Goal: Transaction & Acquisition: Purchase product/service

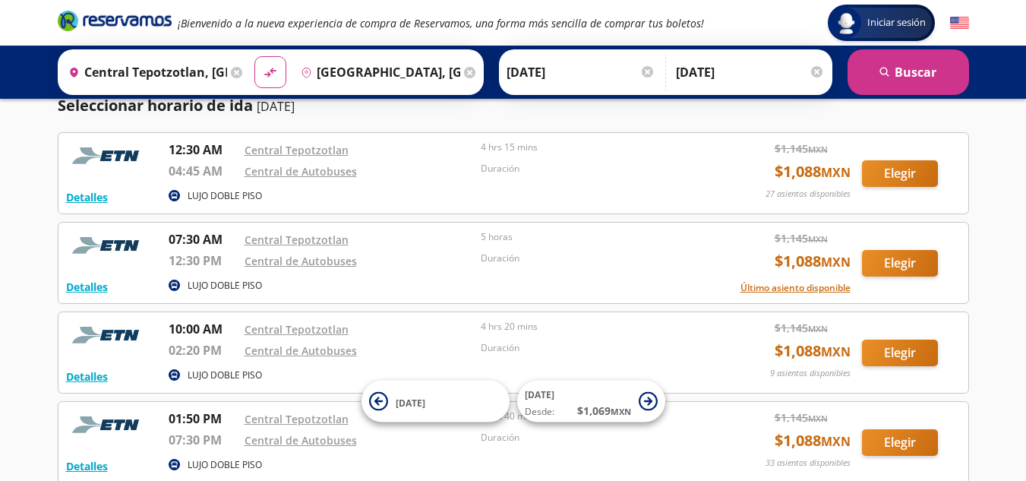
click at [305, 71] on icon "pin-outline" at bounding box center [306, 72] width 11 height 11
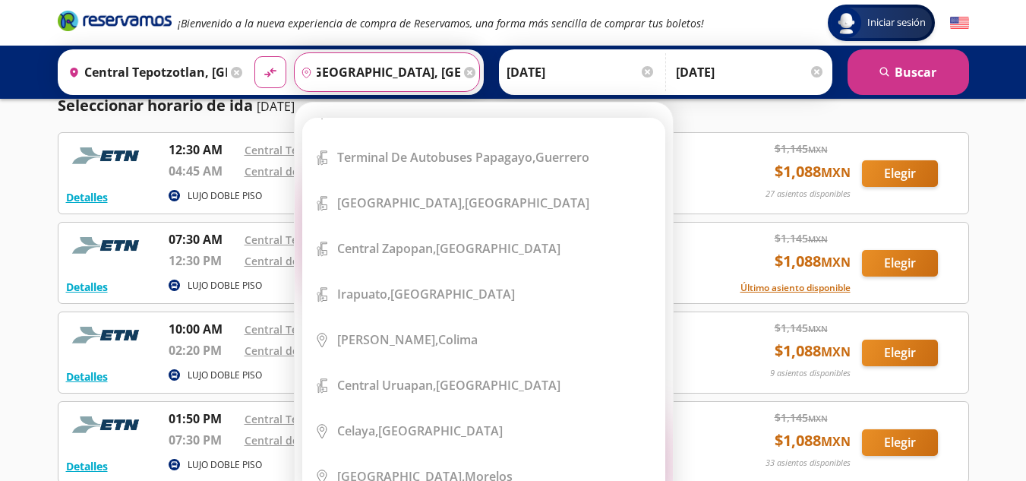
scroll to position [1655, 0]
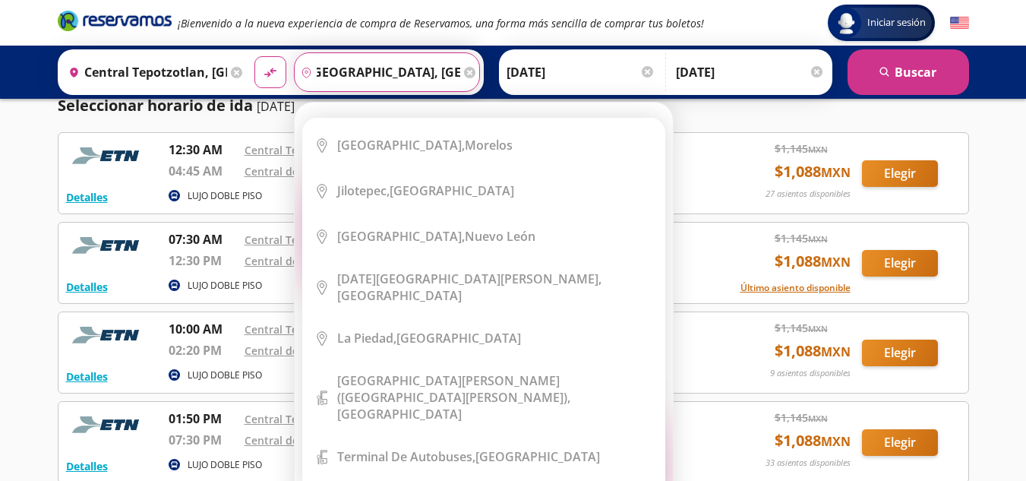
click at [413, 66] on input "[GEOGRAPHIC_DATA], [GEOGRAPHIC_DATA]" at bounding box center [378, 72] width 166 height 38
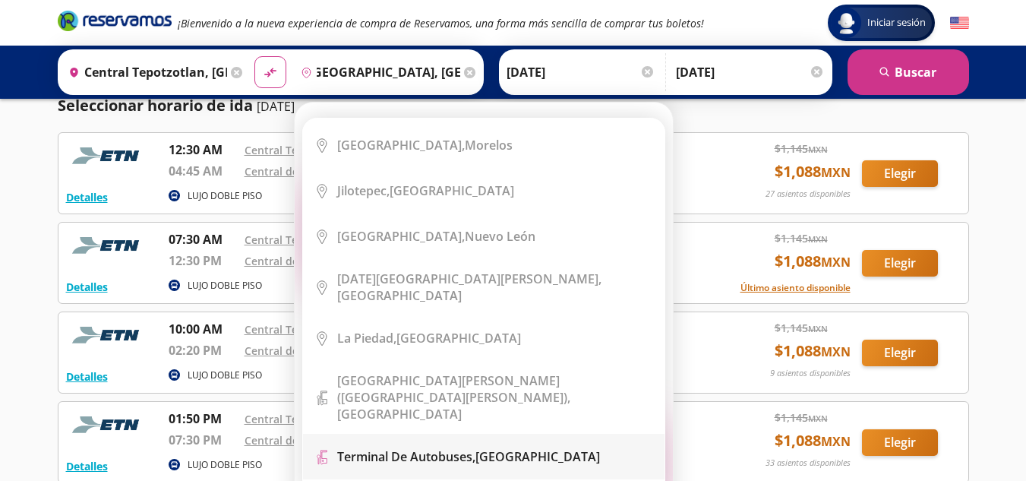
scroll to position [0, 0]
click at [423, 448] on b "Terminal de Autobuses," at bounding box center [406, 456] width 138 height 17
type input "Terminal de Autobuses, Guanajuato"
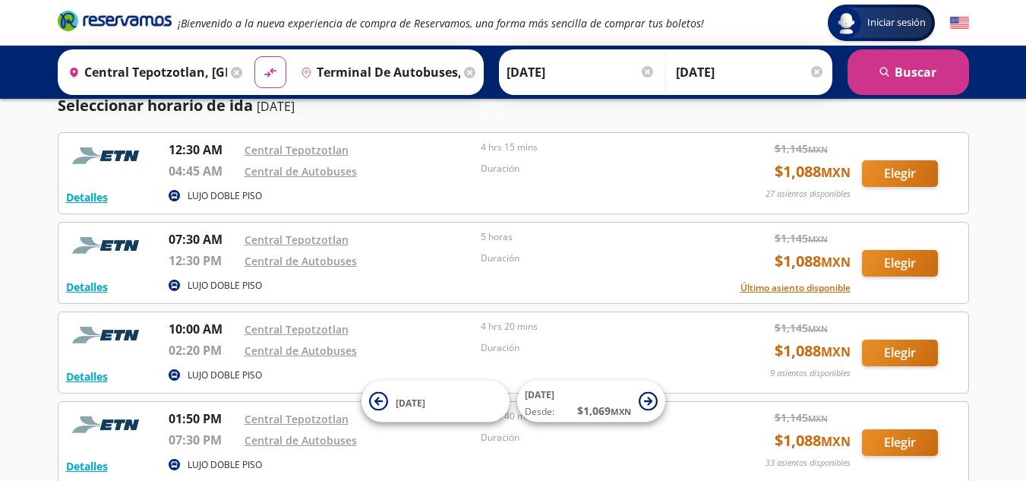
click at [302, 71] on icon "pin-outline" at bounding box center [306, 72] width 11 height 11
click at [887, 60] on button "search [GEOGRAPHIC_DATA]" at bounding box center [909, 72] width 122 height 46
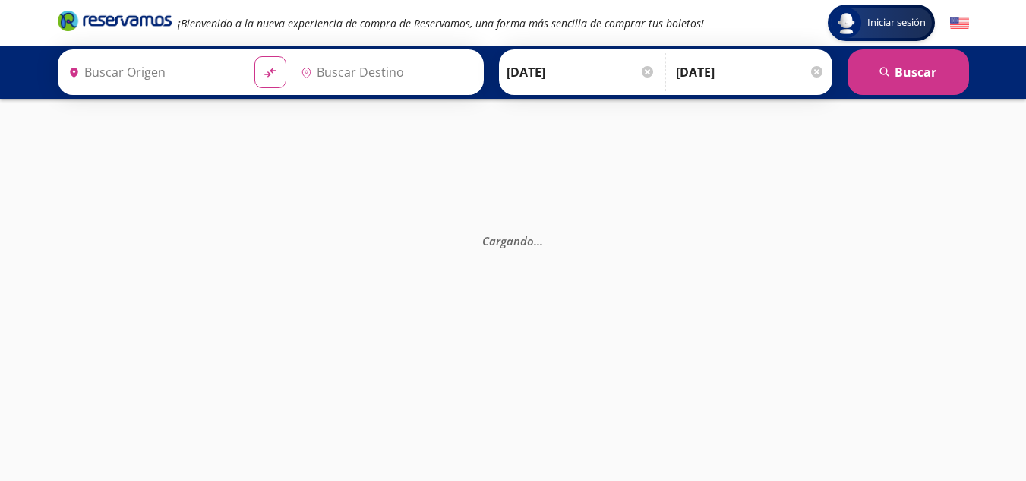
type input "Terminal de Autobuses, Guanajuato"
type input "Central Tepotzotlan, [GEOGRAPHIC_DATA]"
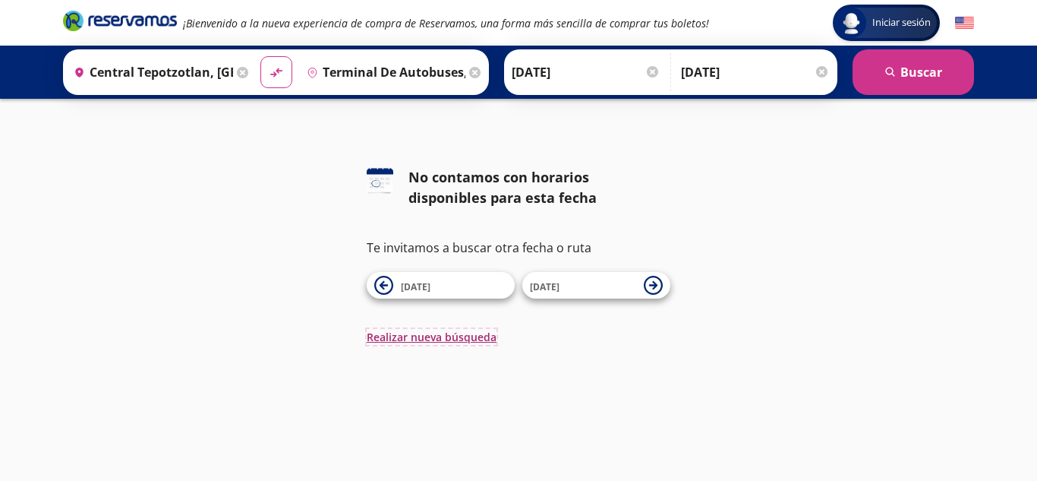
click at [451, 335] on button "Realizar nueva búsqueda" at bounding box center [432, 337] width 130 height 16
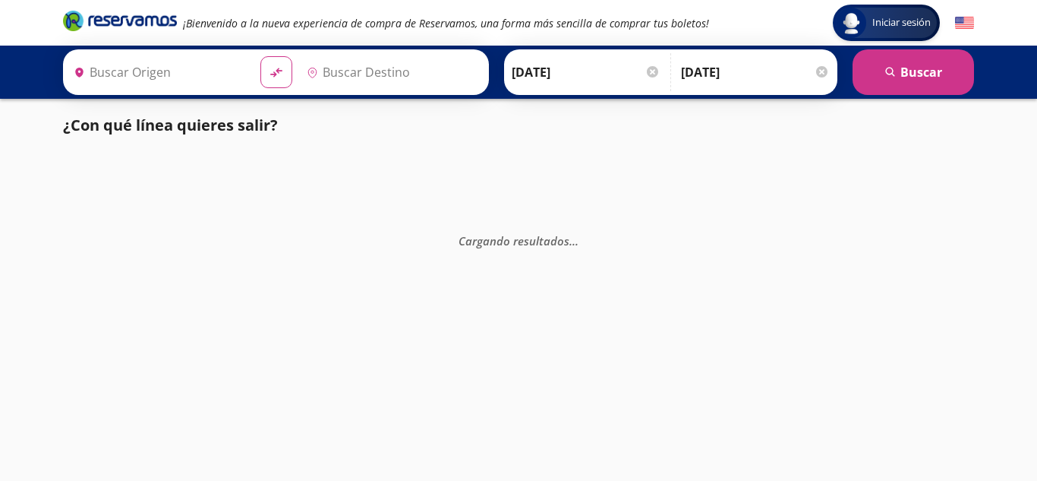
type input "Central Tepotzotlan, [GEOGRAPHIC_DATA]"
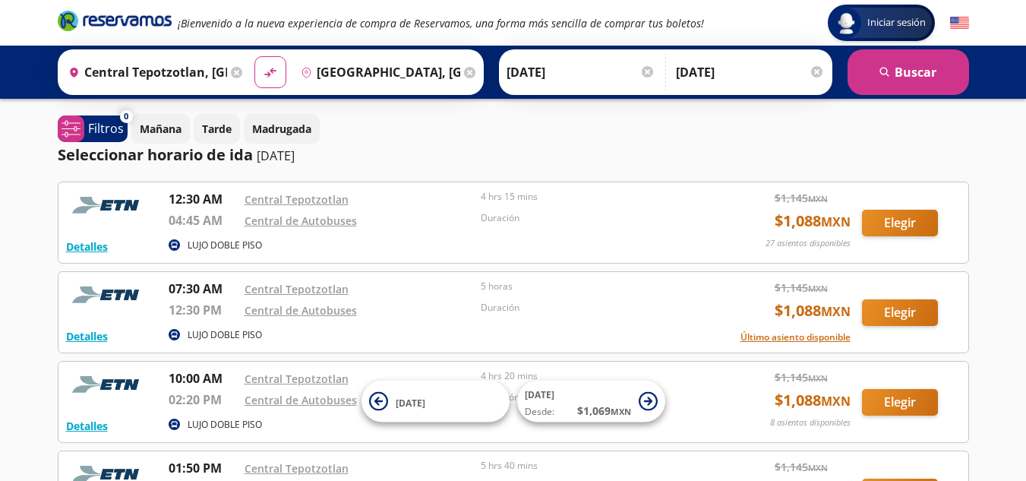
click at [1018, 339] on div "Iniciar sesión Iniciar sesión ¡Bienvenido a la nueva experiencia de compra de R…" at bounding box center [513, 417] width 1026 height 834
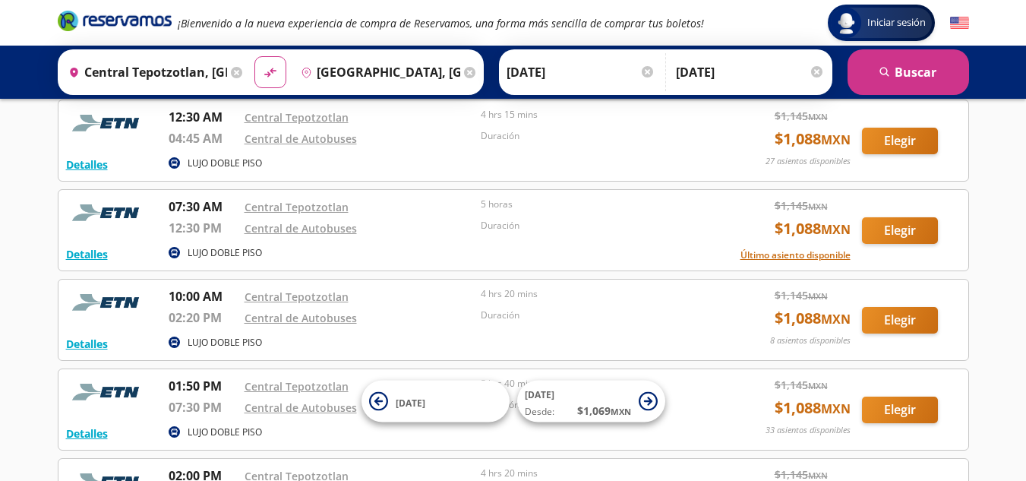
scroll to position [91, 0]
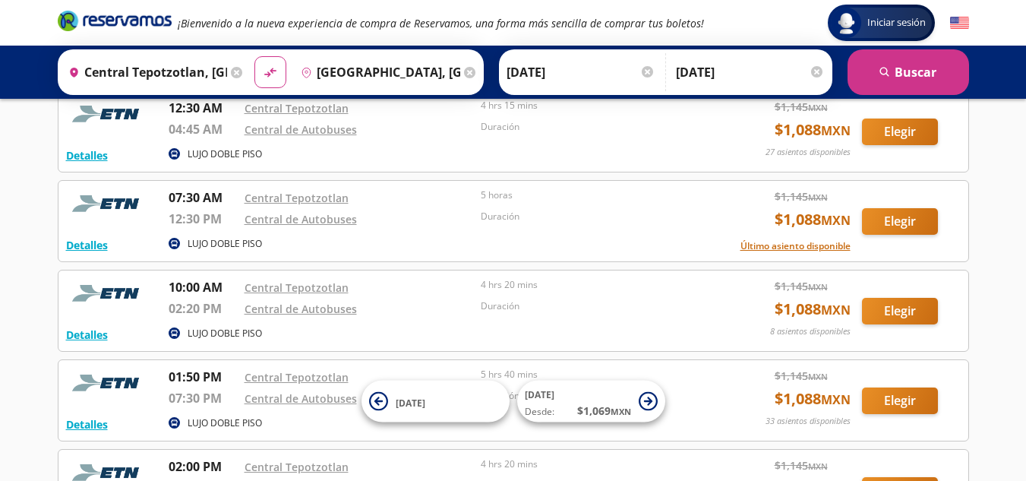
click at [364, 74] on input "[GEOGRAPHIC_DATA], [GEOGRAPHIC_DATA]" at bounding box center [378, 72] width 166 height 38
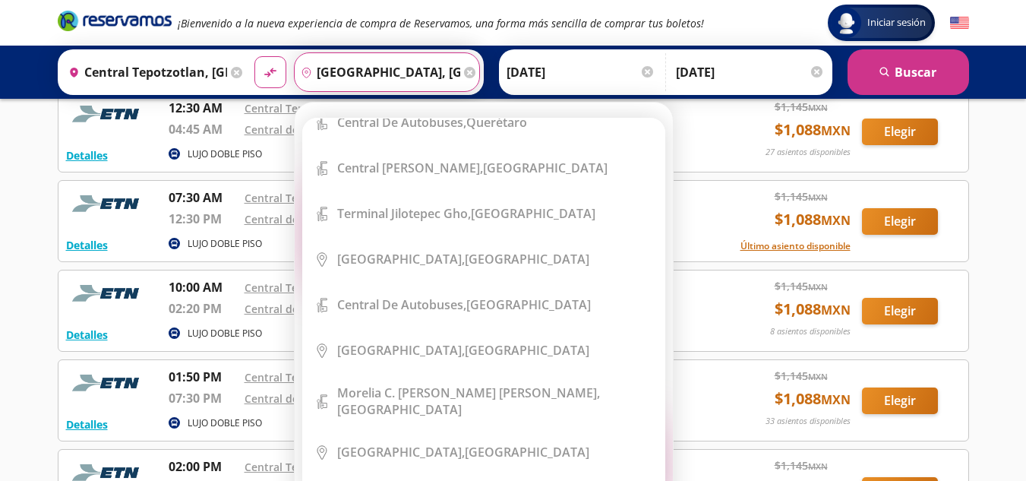
scroll to position [848, 0]
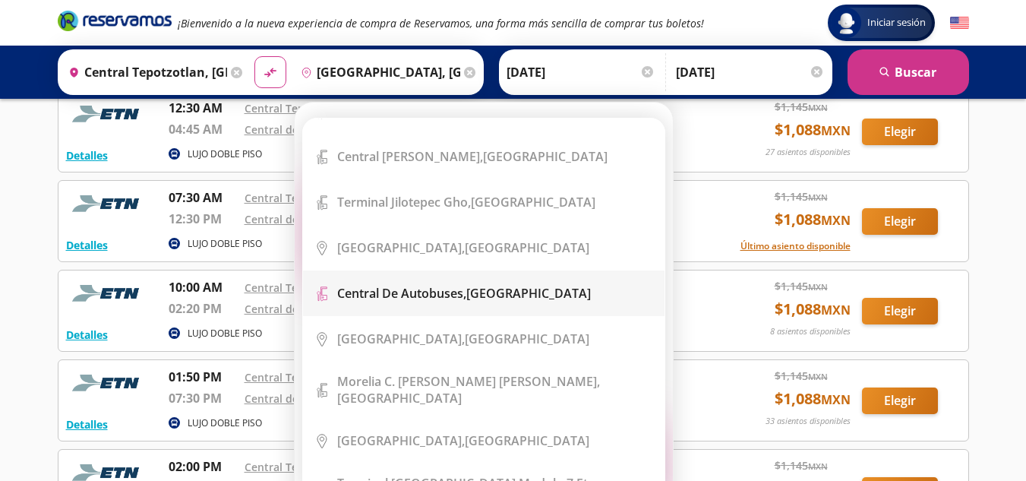
click at [443, 270] on li "Terminal Icon" at bounding box center [484, 293] width 362 height 46
type input "Central de Autobuses, [GEOGRAPHIC_DATA]"
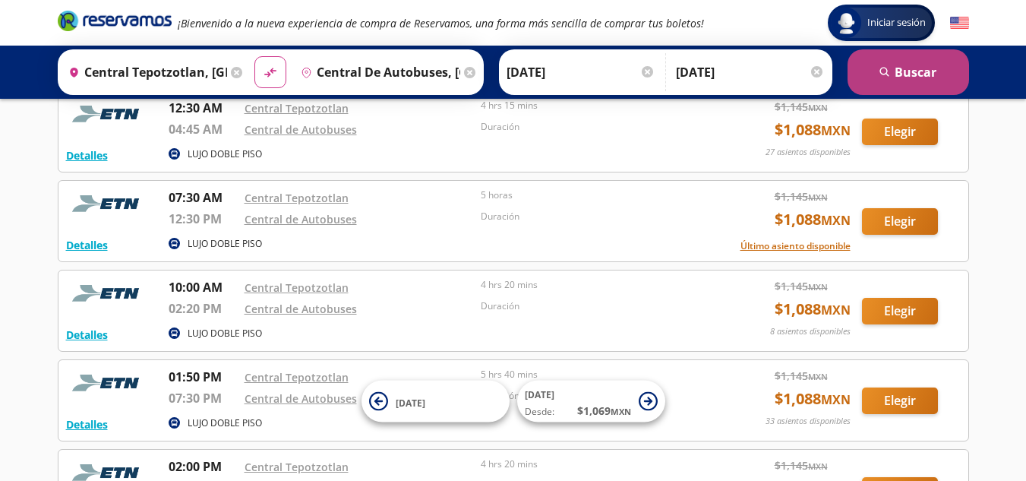
click at [879, 74] on icon "search" at bounding box center [884, 72] width 11 height 11
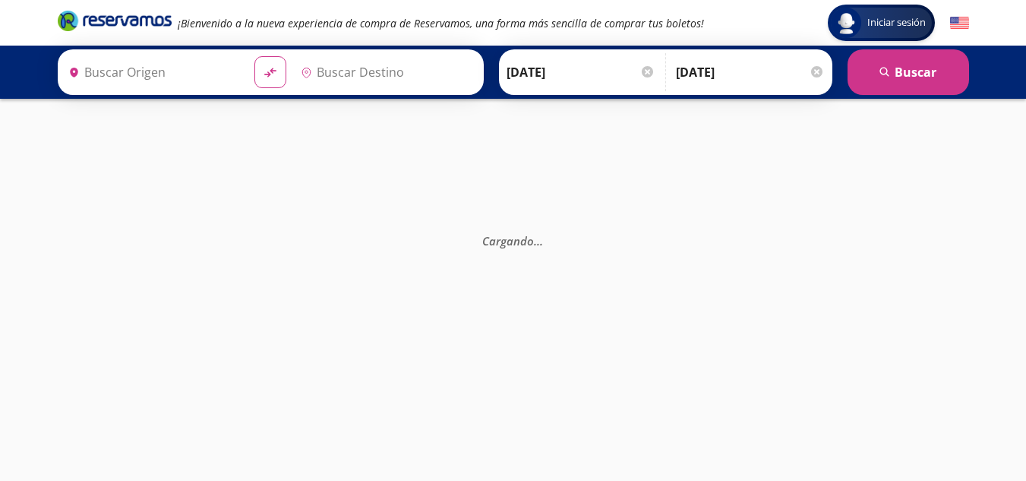
type input "Central de Autobuses, [GEOGRAPHIC_DATA]"
type input "Central Tepotzotlan, [GEOGRAPHIC_DATA]"
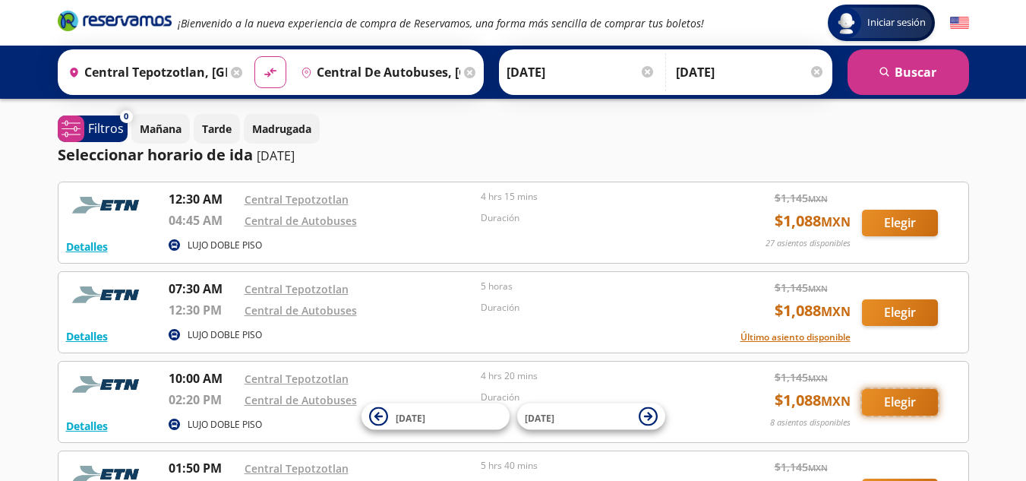
click at [889, 400] on button "Elegir" at bounding box center [900, 402] width 76 height 27
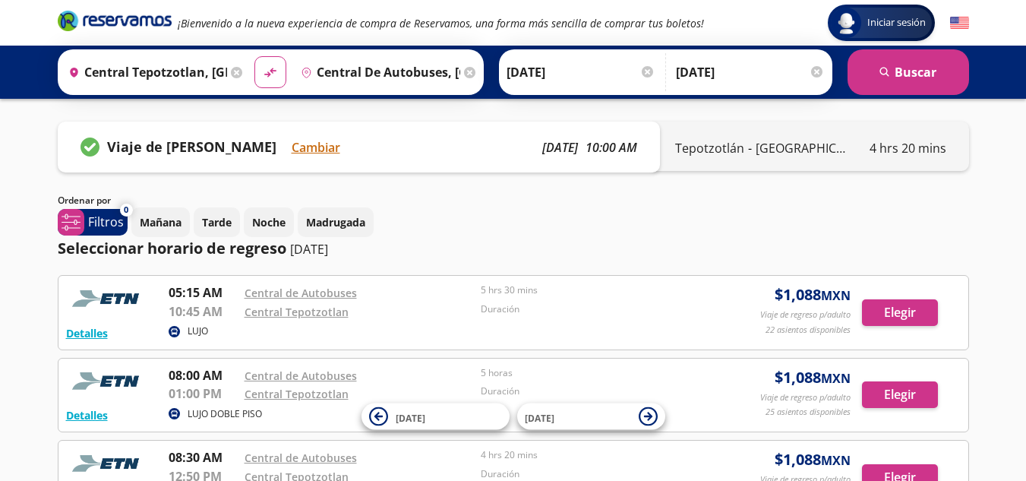
click at [998, 393] on div "Group 9 Created with Sketch. Iniciar sesión Iniciar sesión ¡Bienvenido a la nue…" at bounding box center [513, 462] width 1026 height 925
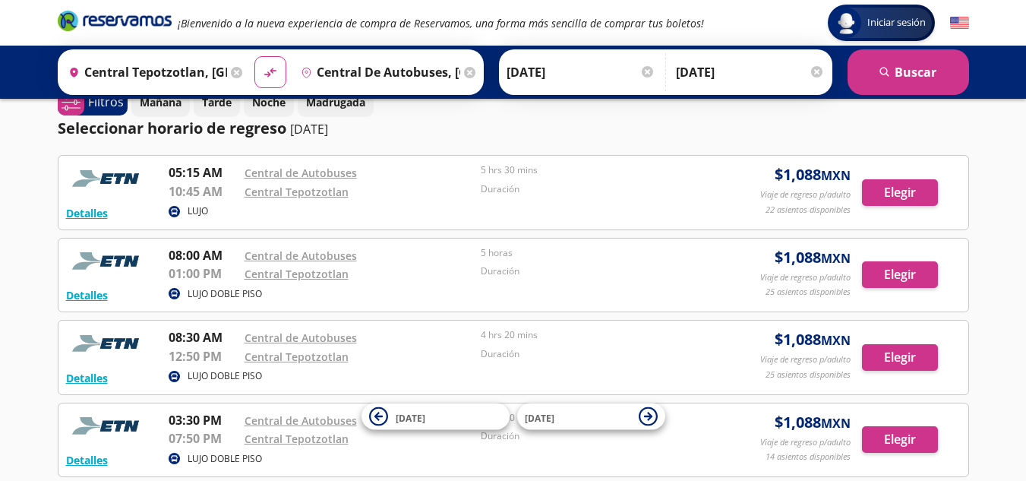
scroll to position [122, 0]
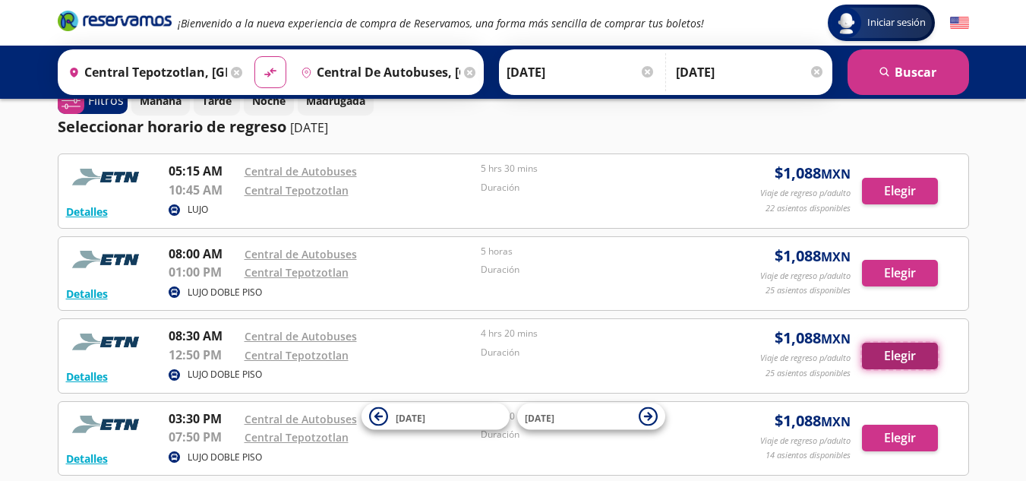
click at [913, 350] on button "Elegir" at bounding box center [900, 356] width 76 height 27
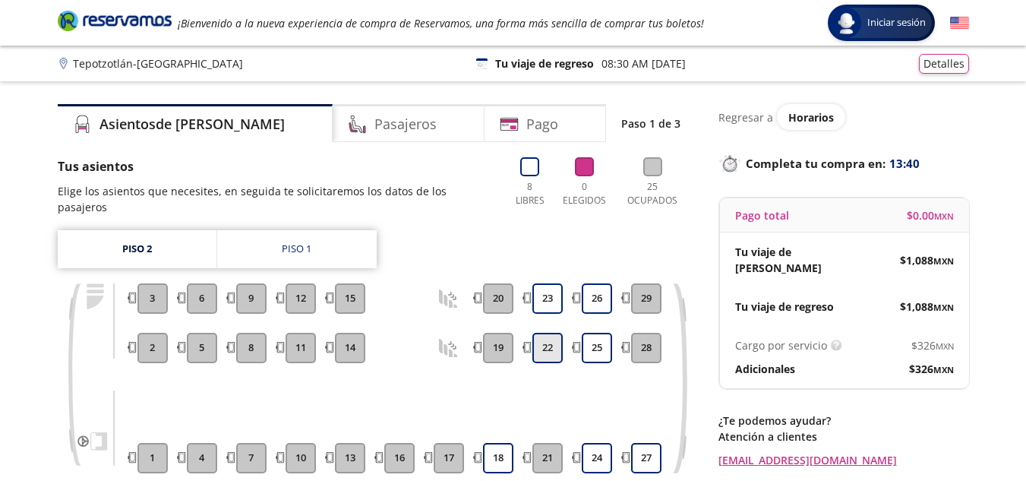
click at [557, 337] on button "22" at bounding box center [547, 348] width 30 height 30
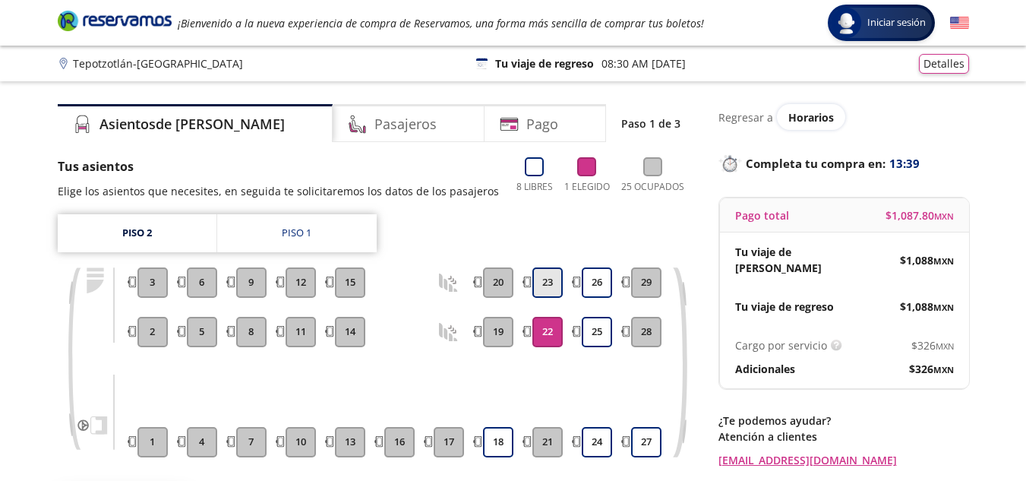
click at [539, 279] on button "23" at bounding box center [547, 282] width 30 height 30
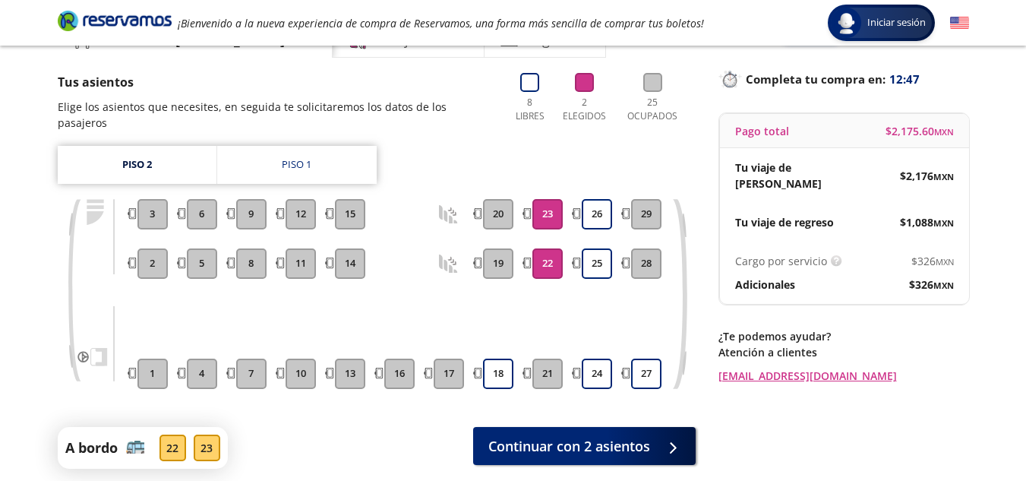
scroll to position [91, 0]
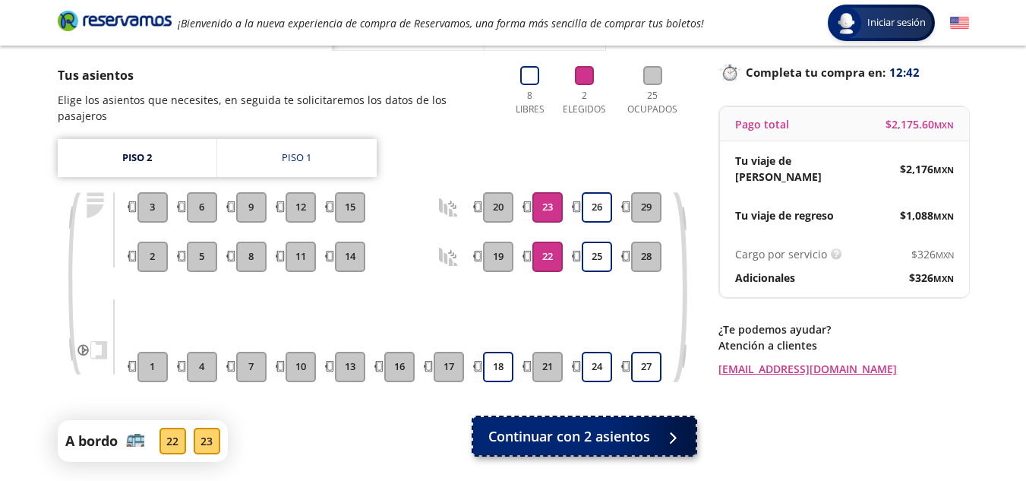
click at [557, 426] on span "Continuar con 2 asientos" at bounding box center [569, 436] width 162 height 21
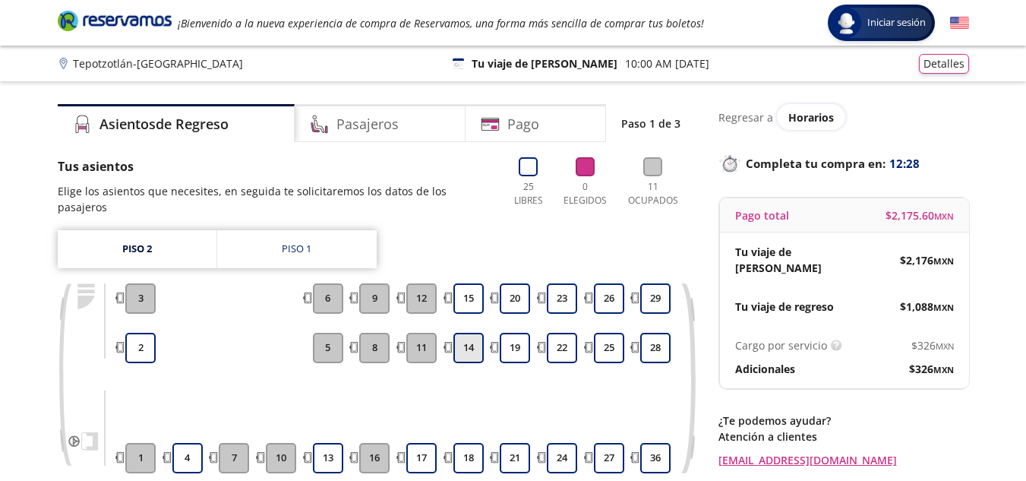
click at [475, 333] on button "14" at bounding box center [468, 348] width 30 height 30
click at [473, 283] on button "15" at bounding box center [468, 298] width 30 height 30
click at [1004, 407] on div "Group 9 Created with Sketch. Elige tus asientos de regreso Tepotzotlán - [GEOGR…" at bounding box center [513, 337] width 1026 height 674
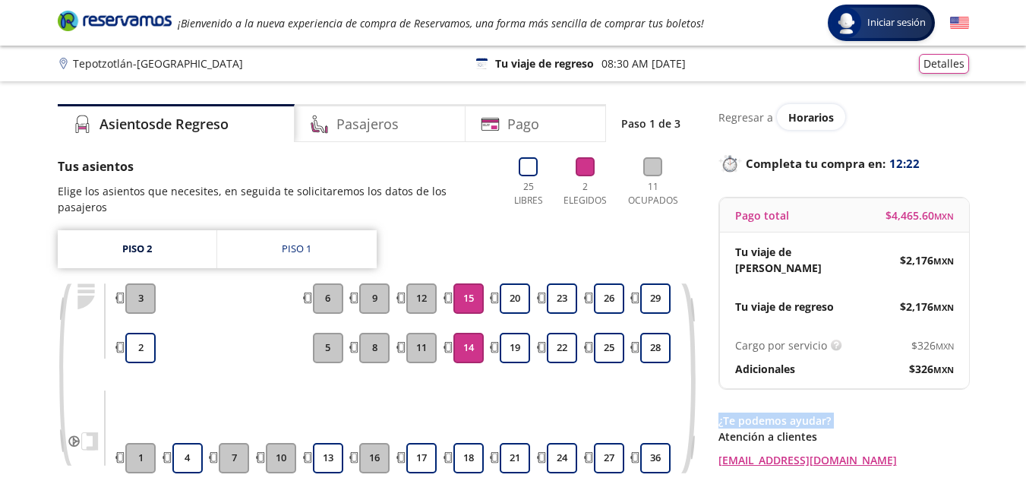
click at [1004, 407] on div "Group 9 Created with Sketch. Elige tus asientos de regreso Tepotzotlán - [GEOGR…" at bounding box center [513, 337] width 1026 height 674
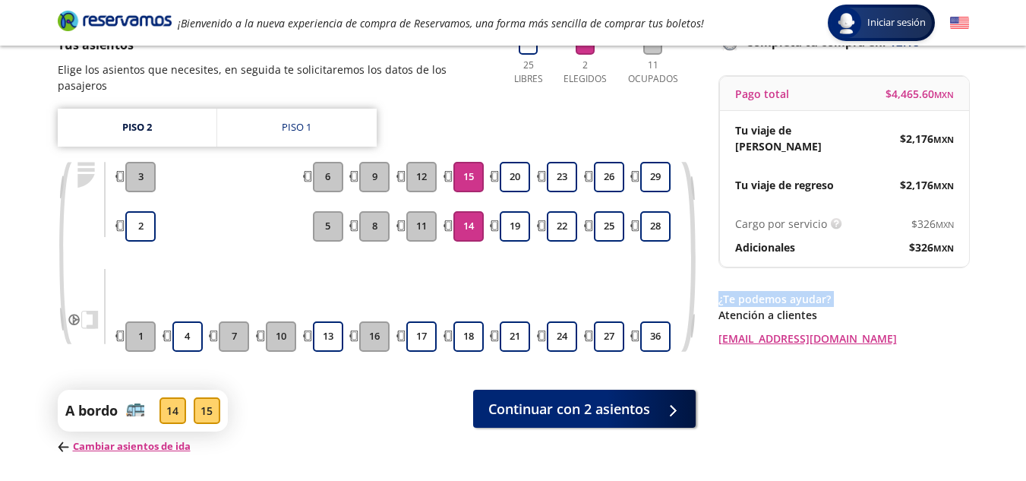
scroll to position [152, 0]
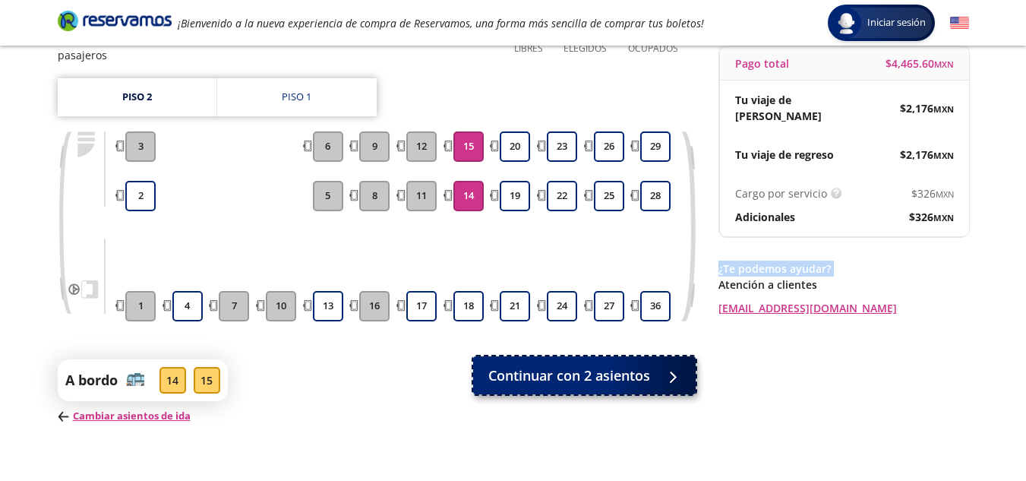
click at [645, 365] on span "Continuar con 2 asientos" at bounding box center [569, 375] width 162 height 21
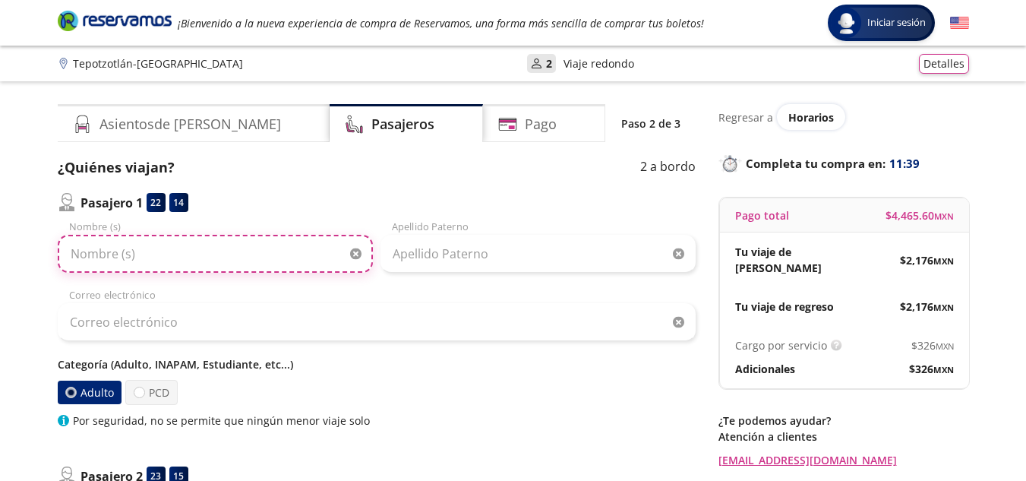
click at [248, 264] on input "Nombre (s)" at bounding box center [215, 254] width 315 height 38
type input "m"
click at [283, 258] on input "[PERSON_NAME]" at bounding box center [215, 254] width 315 height 38
type input "[PERSON_NAME]"
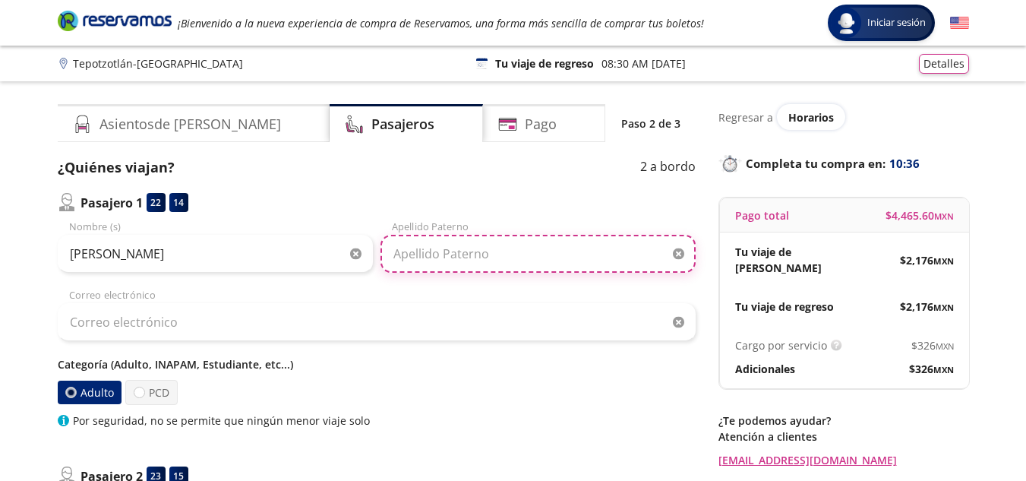
click at [517, 255] on input "Apellido Paterno" at bounding box center [537, 254] width 315 height 38
type input "f"
type input "Fores"
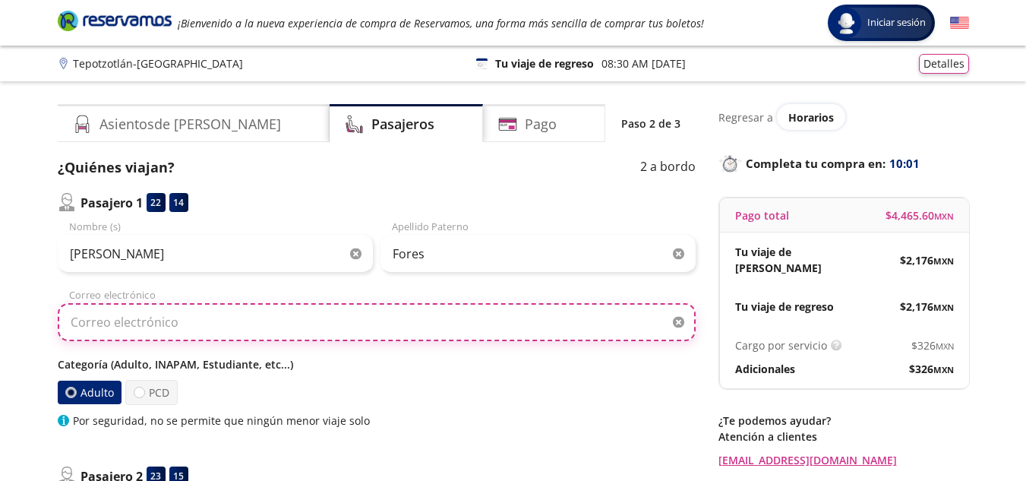
click at [454, 334] on input "Correo electrónico" at bounding box center [377, 322] width 638 height 38
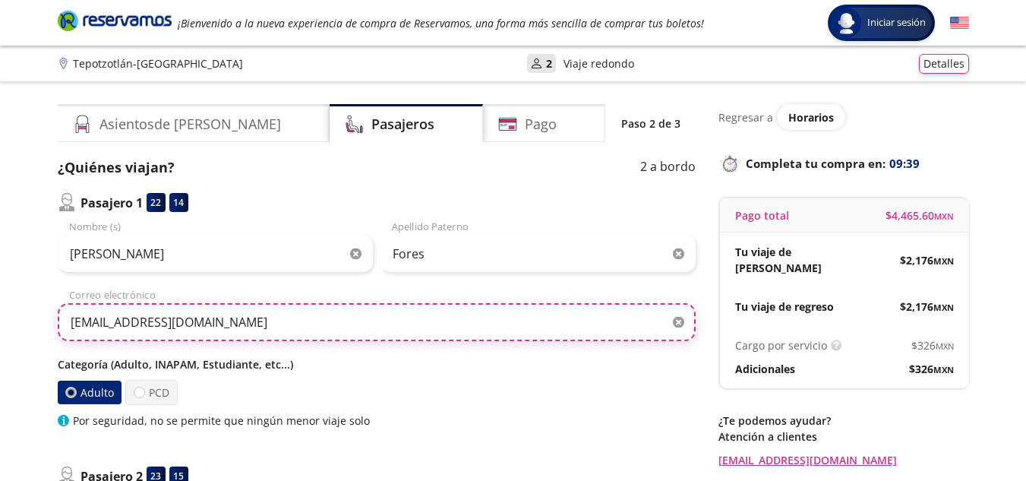
type input "[EMAIL_ADDRESS][DOMAIN_NAME]"
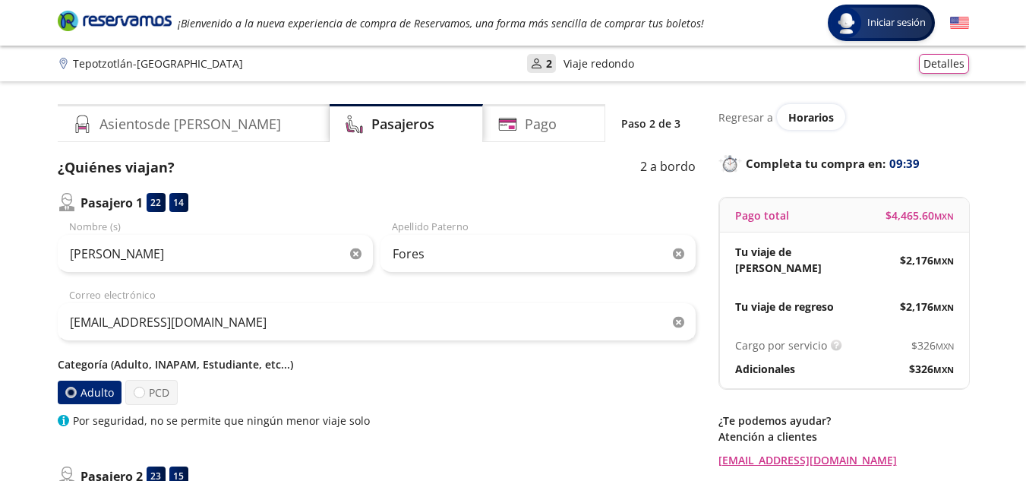
click at [990, 407] on div "Group 9 Created with Sketch. Datos para la compra Tepotzotlán - [GEOGRAPHIC_DAT…" at bounding box center [513, 477] width 1026 height 954
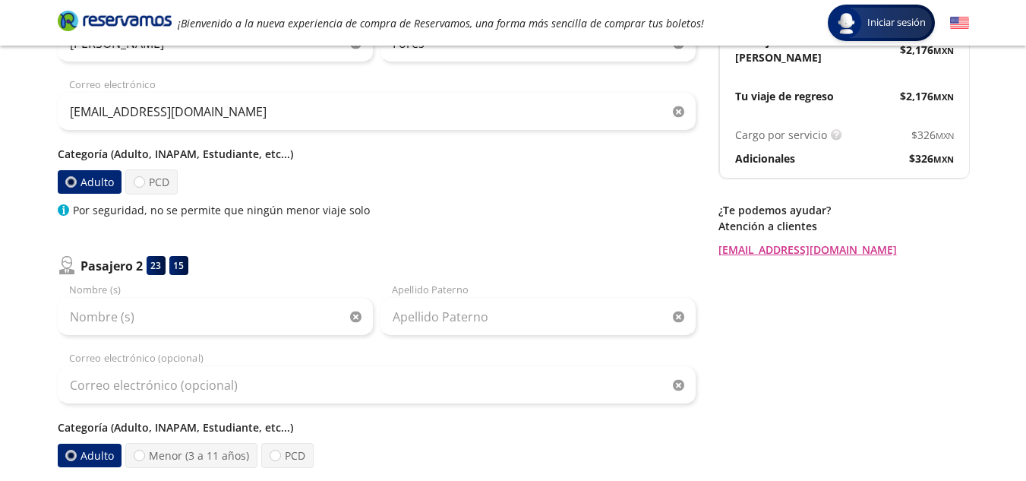
scroll to position [213, 0]
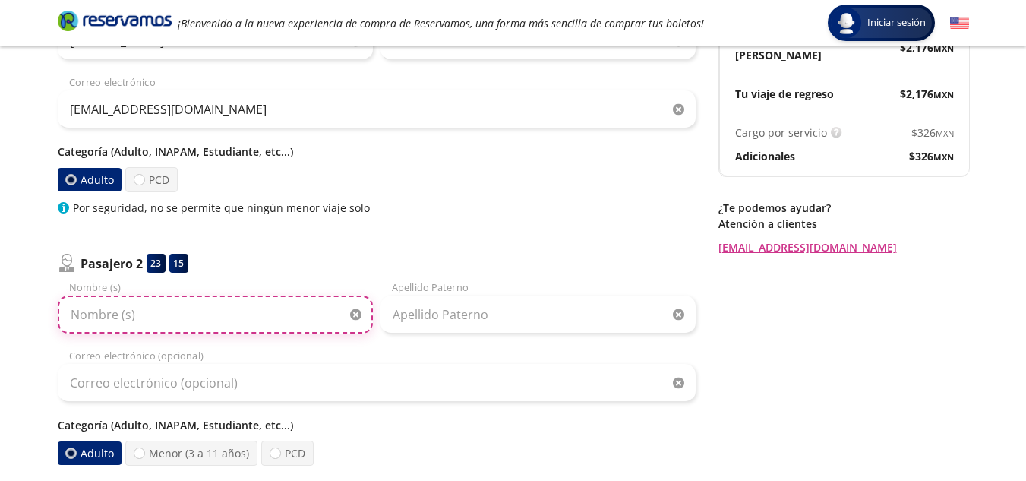
click at [216, 314] on input "Nombre (s)" at bounding box center [215, 314] width 315 height 38
type input "[PERSON_NAME]"
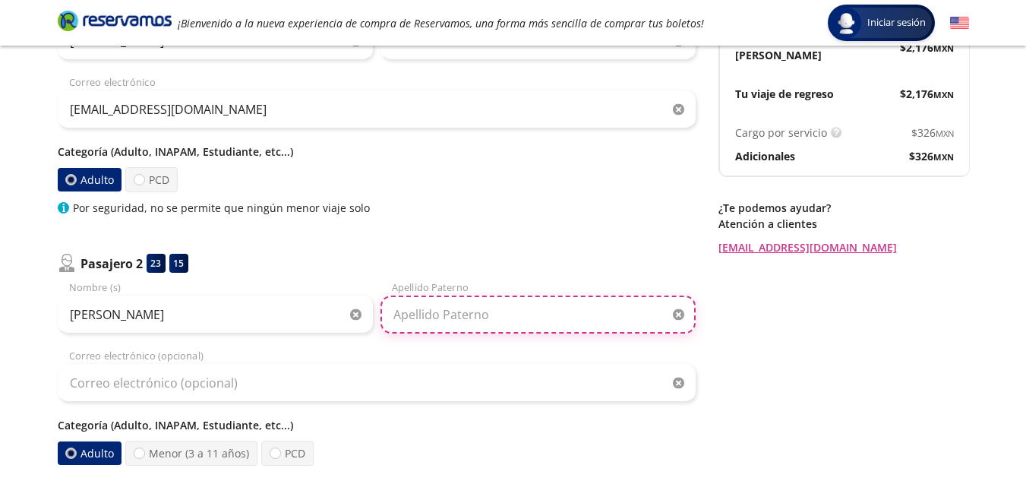
click at [412, 316] on input "Apellido Paterno" at bounding box center [537, 314] width 315 height 38
type input "[PERSON_NAME]"
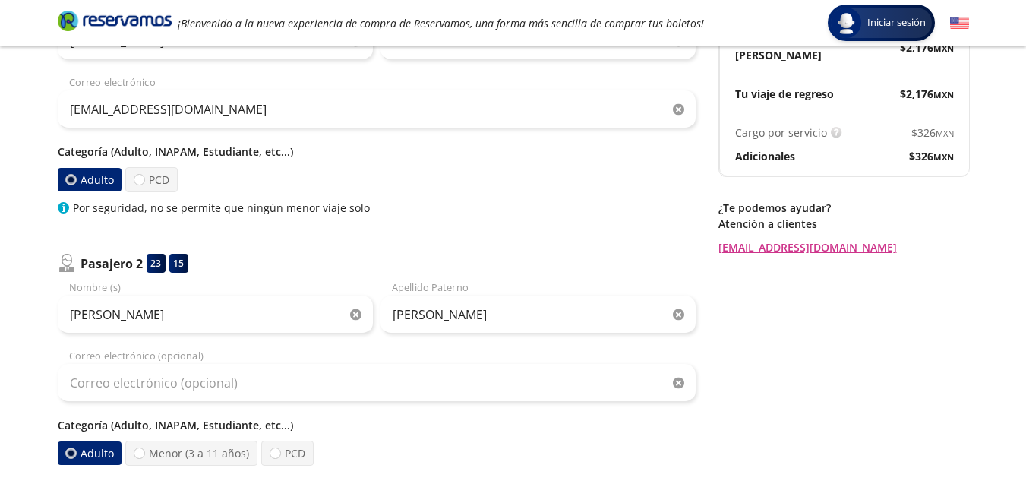
click at [772, 324] on div "Regresar a Horarios Completa tu compra en : 09:15 Pago total $ 4,465.60 MXN Tu …" at bounding box center [843, 266] width 251 height 751
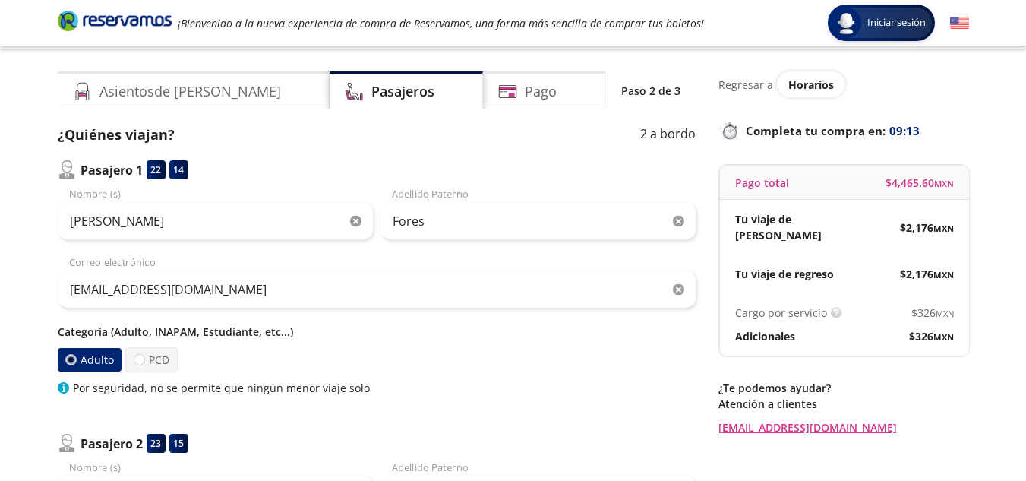
scroll to position [30, 0]
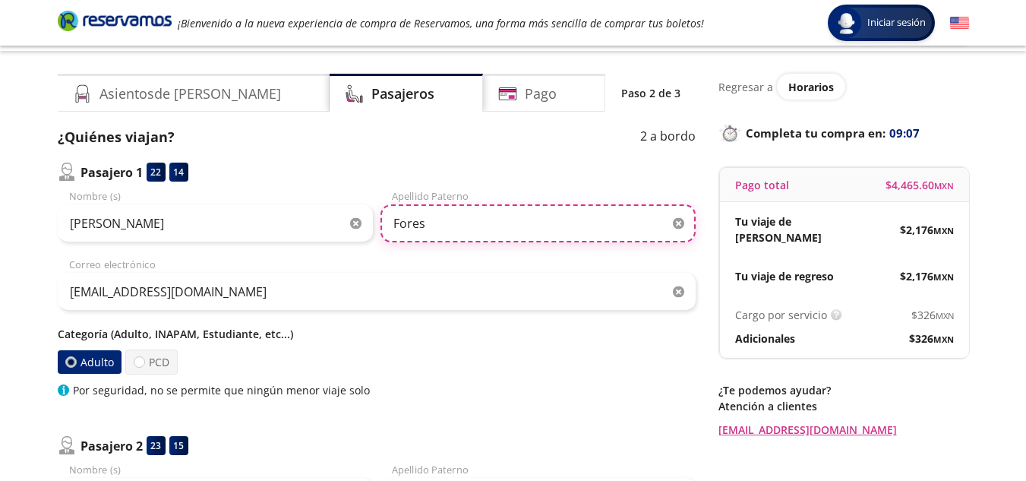
click at [396, 222] on input "Fores" at bounding box center [537, 223] width 315 height 38
type input "Flores"
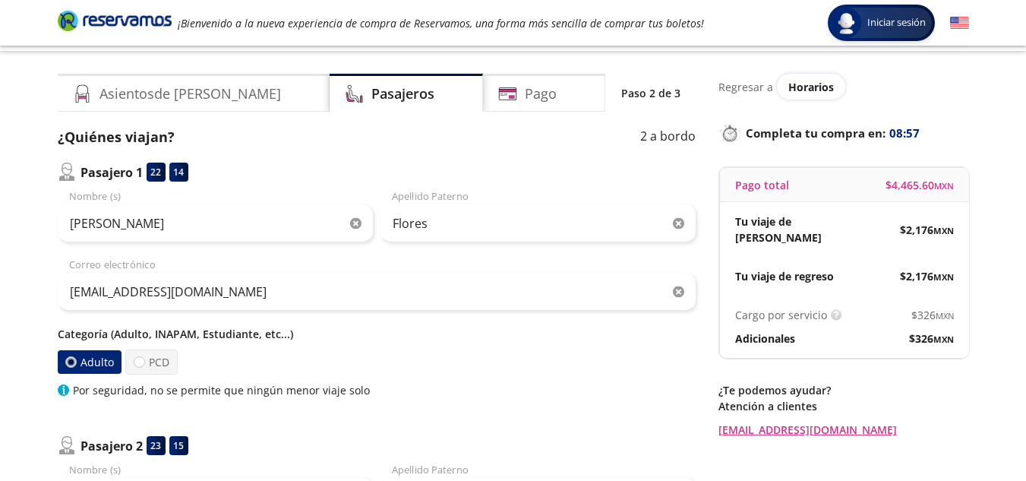
click at [915, 402] on div "Atención a clientes [EMAIL_ADDRESS][DOMAIN_NAME]" at bounding box center [843, 417] width 251 height 39
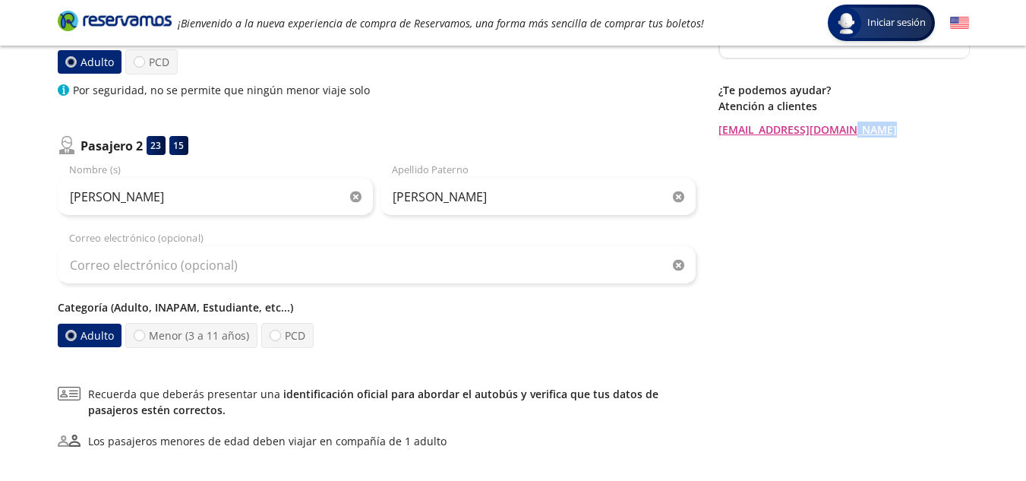
scroll to position [334, 0]
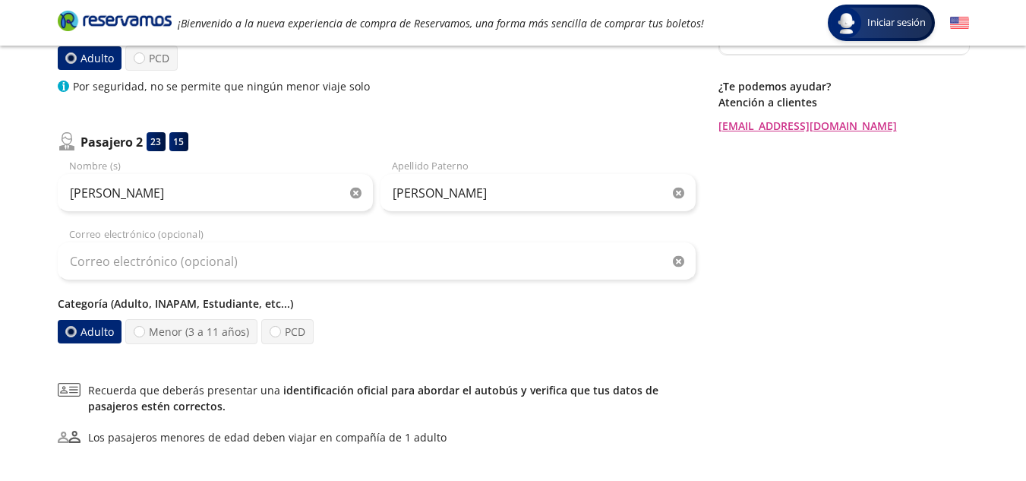
click at [289, 241] on div "Correo electrónico (opcional)" at bounding box center [377, 253] width 638 height 53
drag, startPoint x: 289, startPoint y: 241, endPoint x: 287, endPoint y: 248, distance: 7.7
click at [287, 248] on div "Correo electrónico (opcional)" at bounding box center [377, 253] width 638 height 53
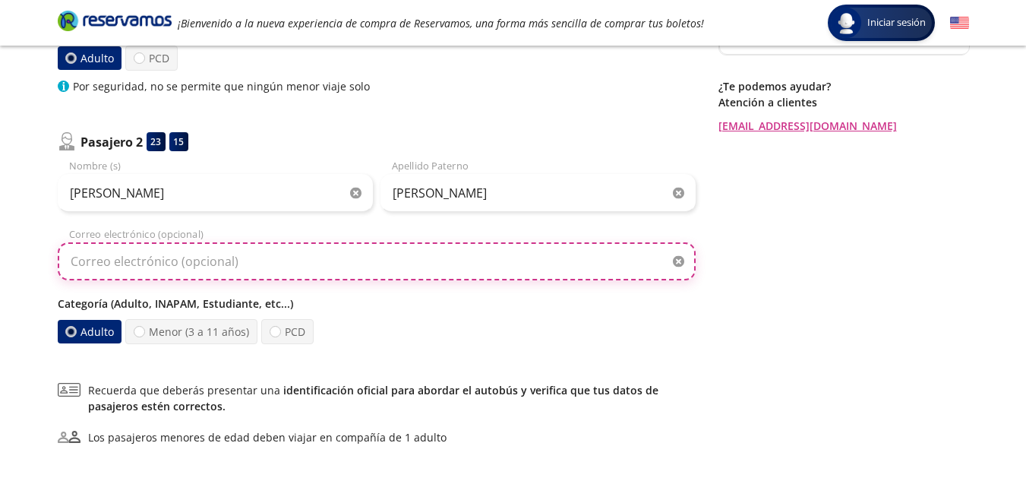
click at [287, 248] on input "Correo electrónico (opcional)" at bounding box center [377, 261] width 638 height 38
type input "[EMAIL_ADDRESS][DOMAIN_NAME]"
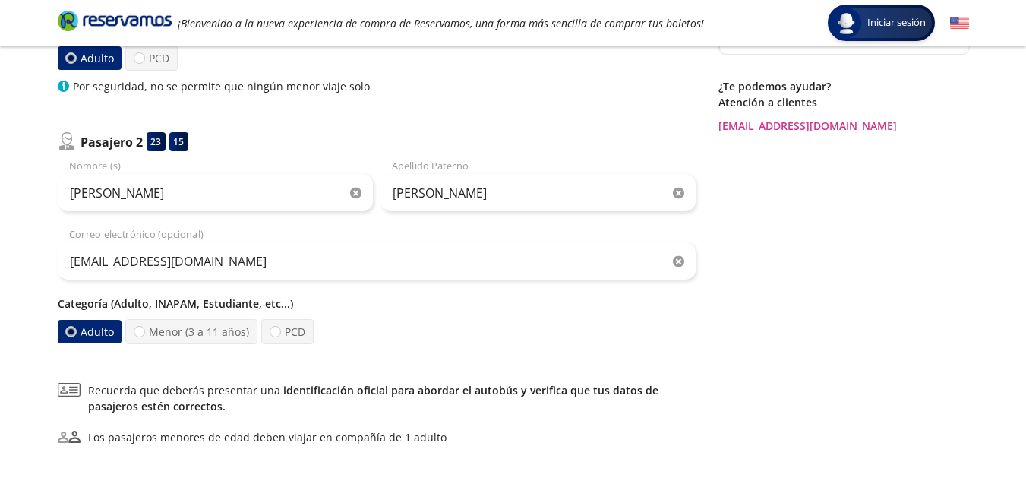
click at [836, 349] on div "Regresar a Horarios Completa tu compra en : 07:57 Pago total $ 4,465.60 MXN Tu …" at bounding box center [843, 145] width 251 height 751
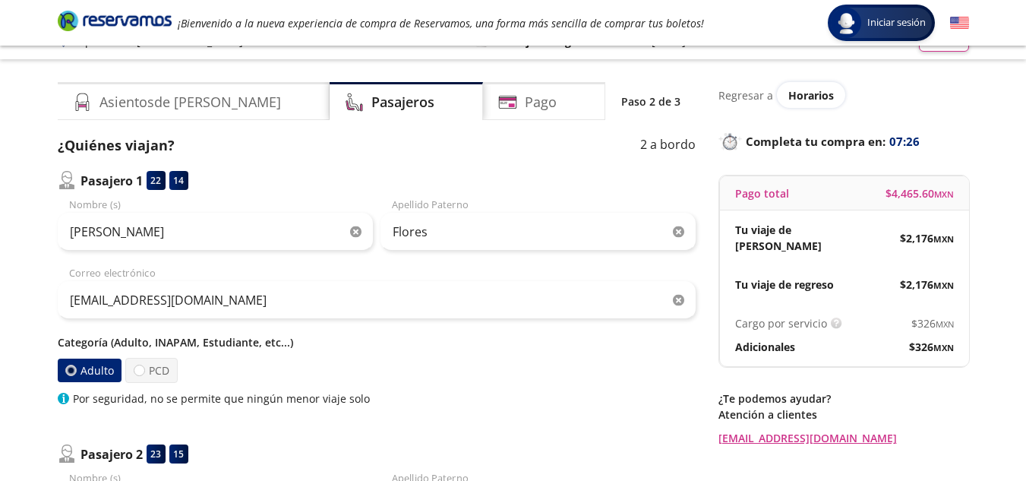
scroll to position [0, 0]
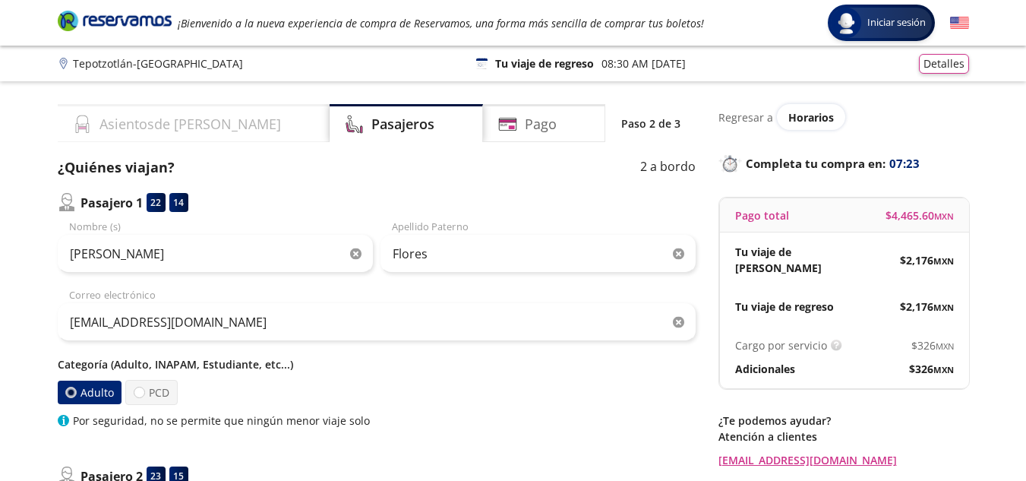
click at [194, 122] on h4 "Asientos de [PERSON_NAME]" at bounding box center [190, 124] width 182 height 21
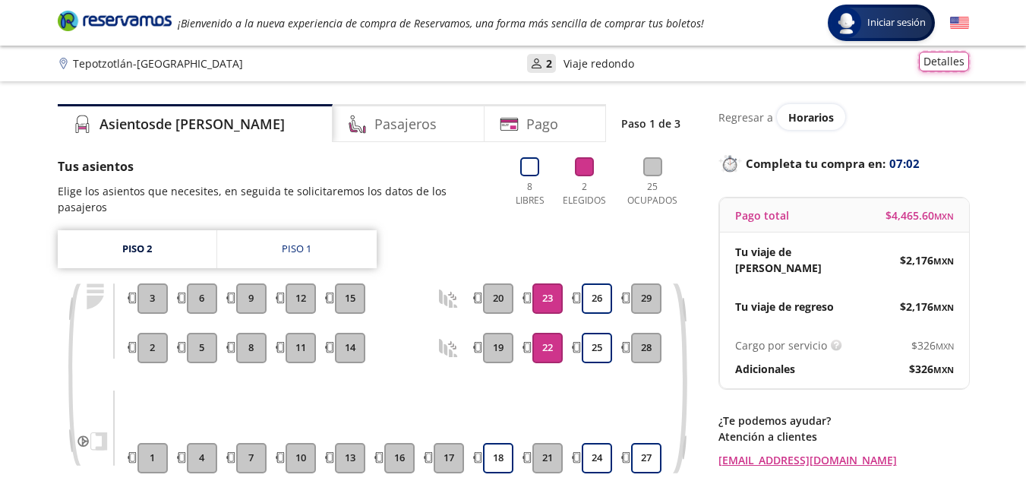
click at [944, 60] on button "Detalles" at bounding box center [944, 62] width 50 height 20
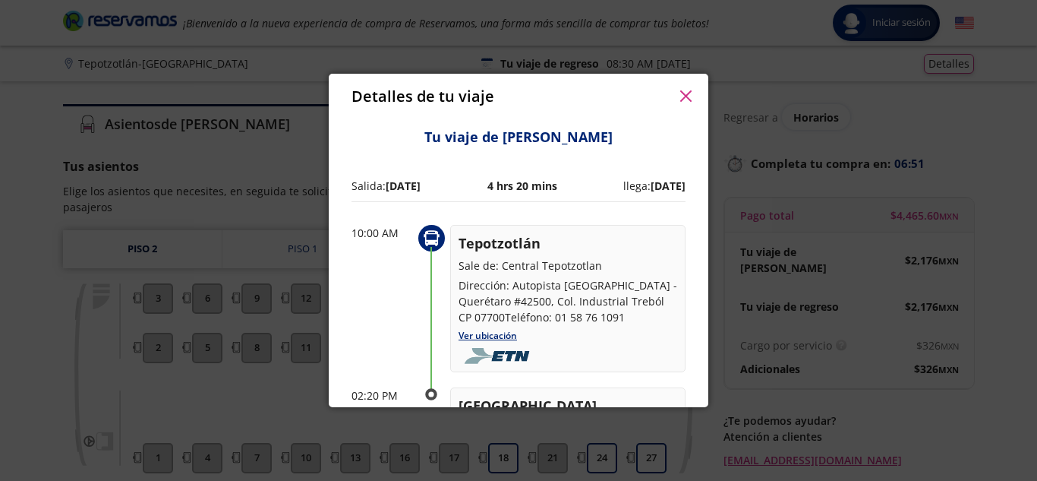
click at [989, 134] on div "Detalles de tu viaje Pago total $ 4,465.60 MXN Tu viaje de ida $ 2,176 MXN Tu v…" at bounding box center [518, 240] width 1037 height 481
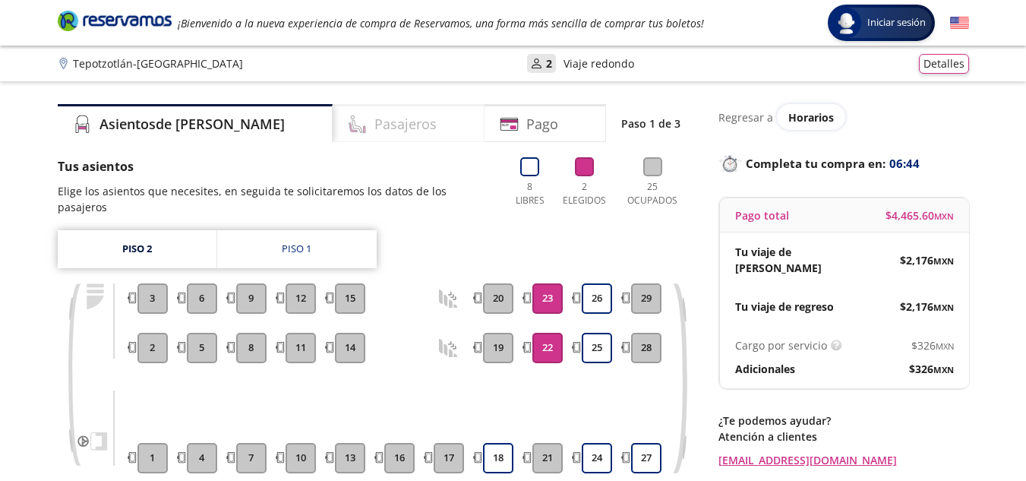
click at [374, 129] on h4 "Pasajeros" at bounding box center [405, 124] width 62 height 21
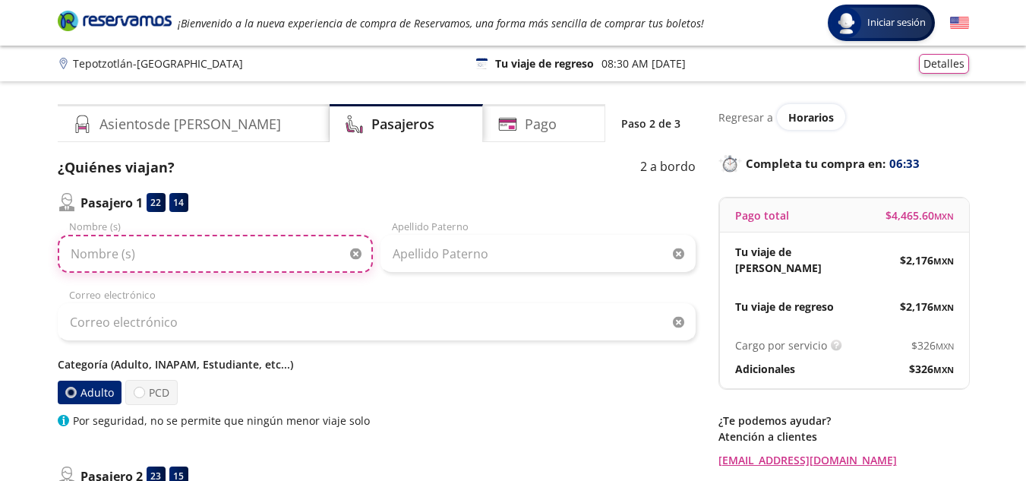
click at [194, 261] on input "Nombre (s)" at bounding box center [215, 254] width 315 height 38
type input "[PERSON_NAME]"
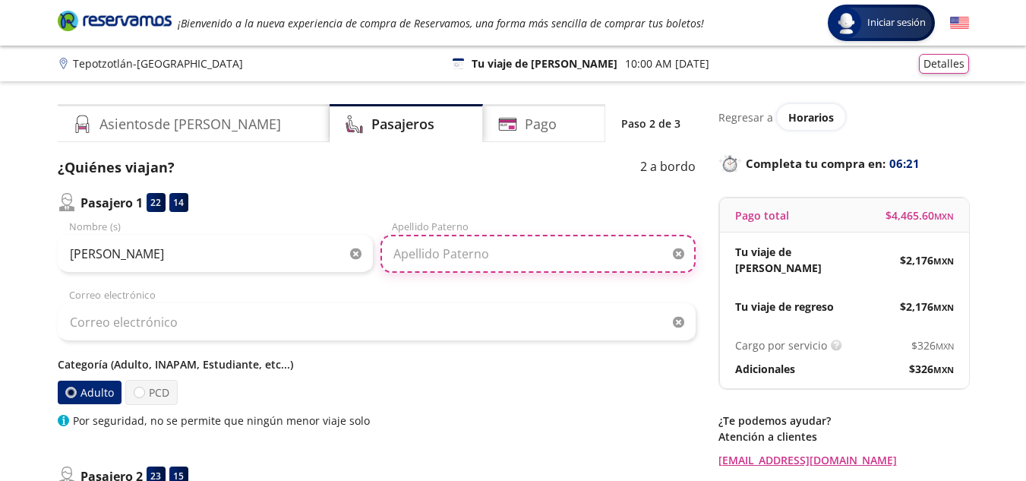
click at [456, 253] on input "Apellido Paterno" at bounding box center [537, 254] width 315 height 38
type input "Flolres"
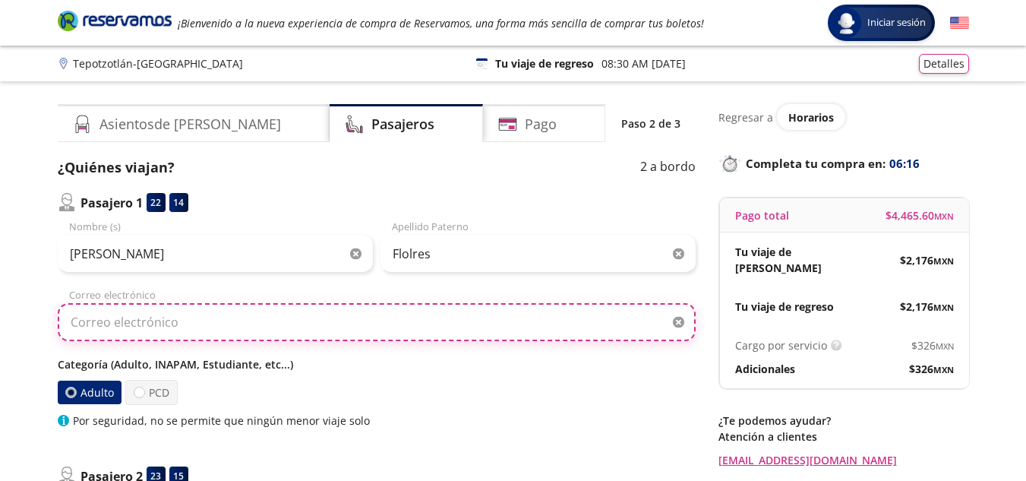
click at [302, 324] on input "Correo electrónico" at bounding box center [377, 322] width 638 height 38
type input "[EMAIL_ADDRESS][DOMAIN_NAME]"
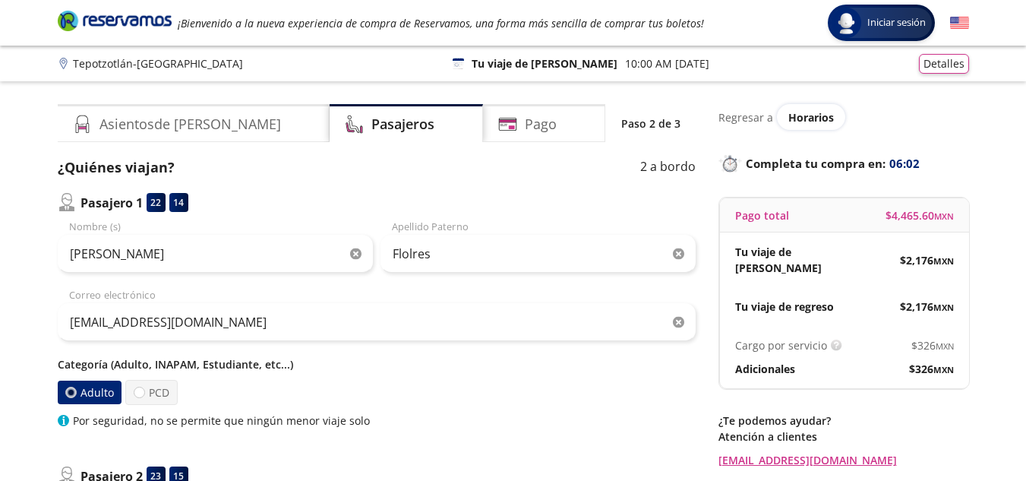
click at [563, 398] on div "Adulto PCD" at bounding box center [377, 392] width 638 height 25
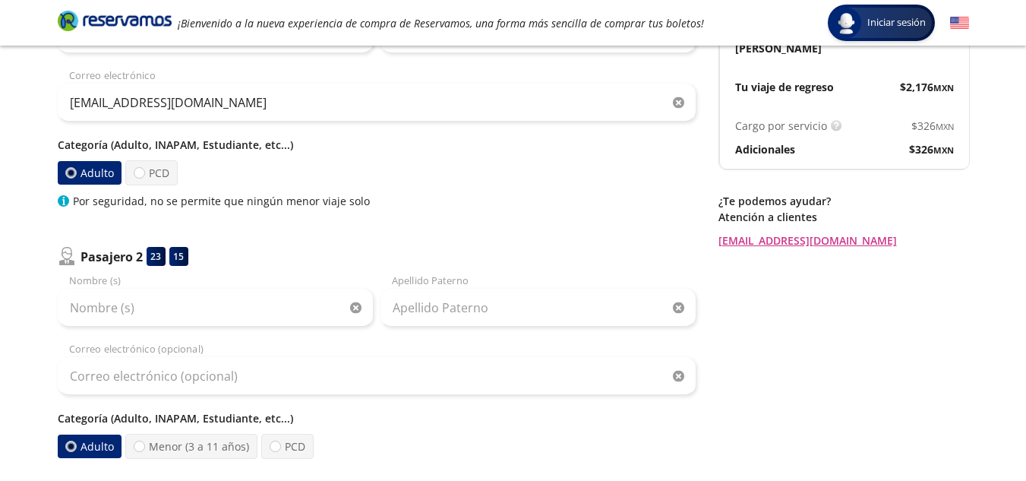
scroll to position [243, 0]
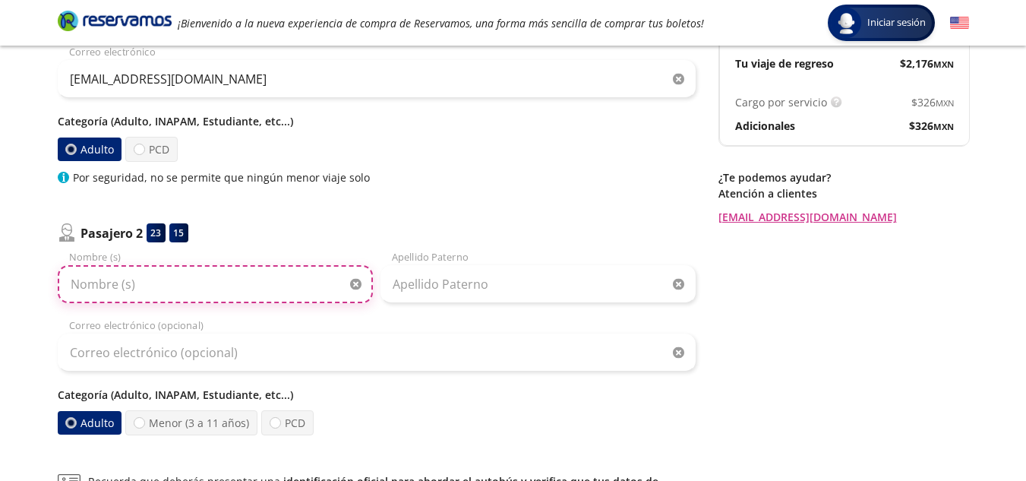
click at [229, 277] on input "Nombre (s)" at bounding box center [215, 284] width 315 height 38
type input "[PERSON_NAME]"
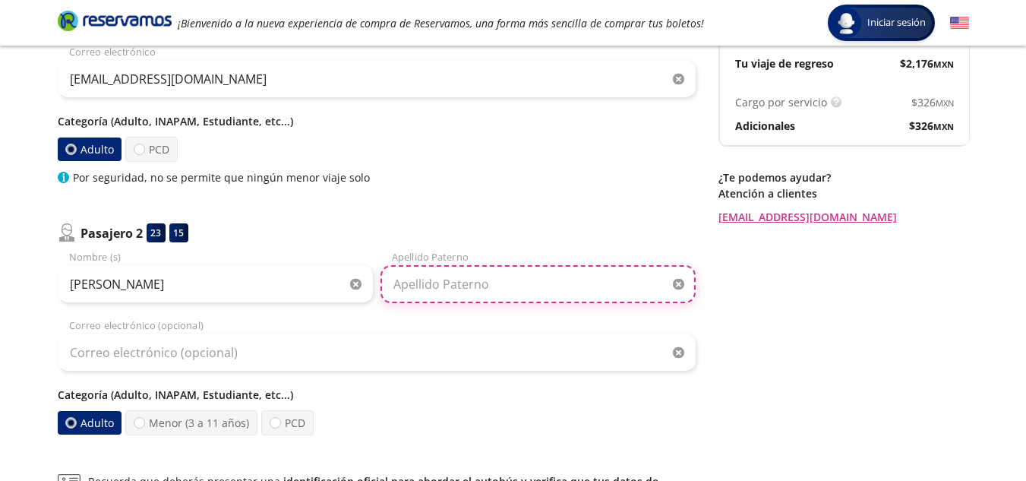
click at [387, 278] on input "Apellido Paterno" at bounding box center [537, 284] width 315 height 38
type input "[PERSON_NAME]"
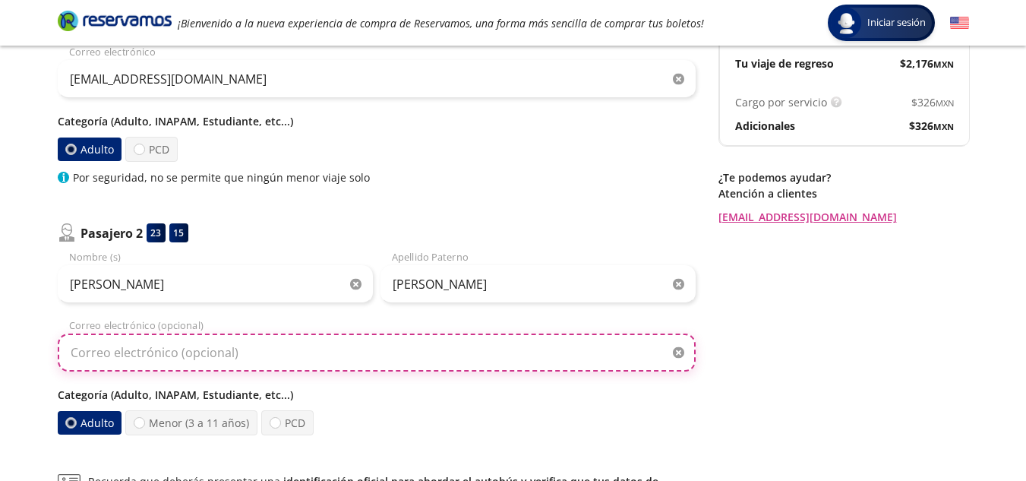
click at [538, 353] on input "Correo electrónico (opcional)" at bounding box center [377, 352] width 638 height 38
type input "[EMAIL_ADDRESS][DOMAIN_NAME]"
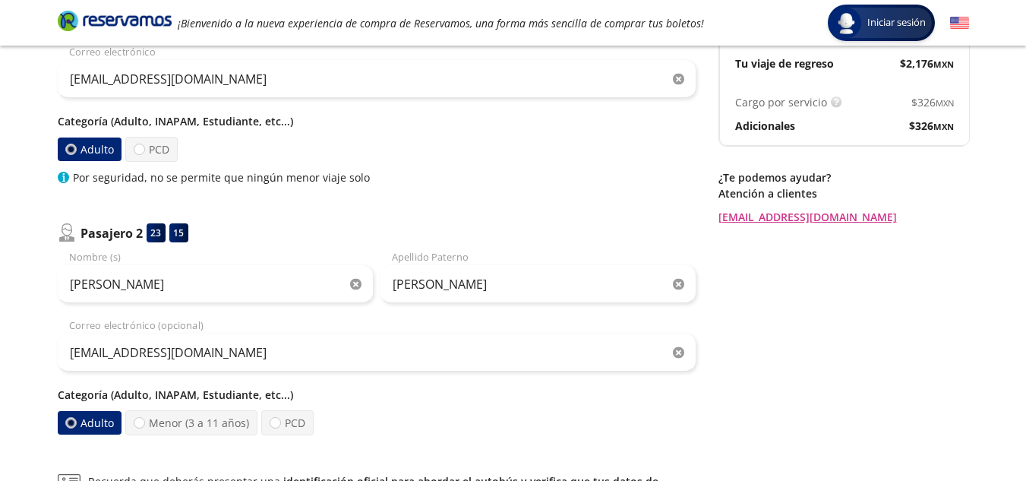
click at [803, 358] on div "Regresar a Horarios Completa tu compra en : 05:34 Pago total $ 4,465.60 MXN Tu …" at bounding box center [843, 236] width 251 height 751
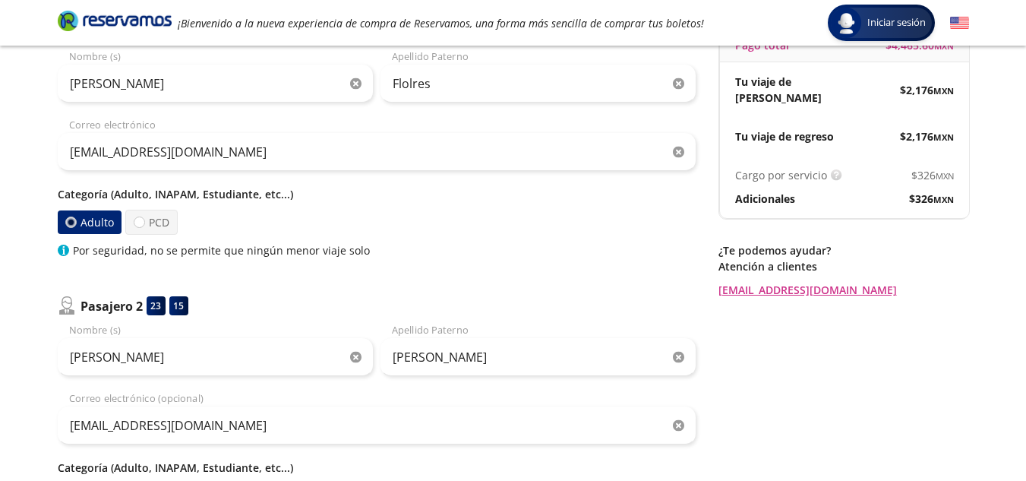
scroll to position [169, 0]
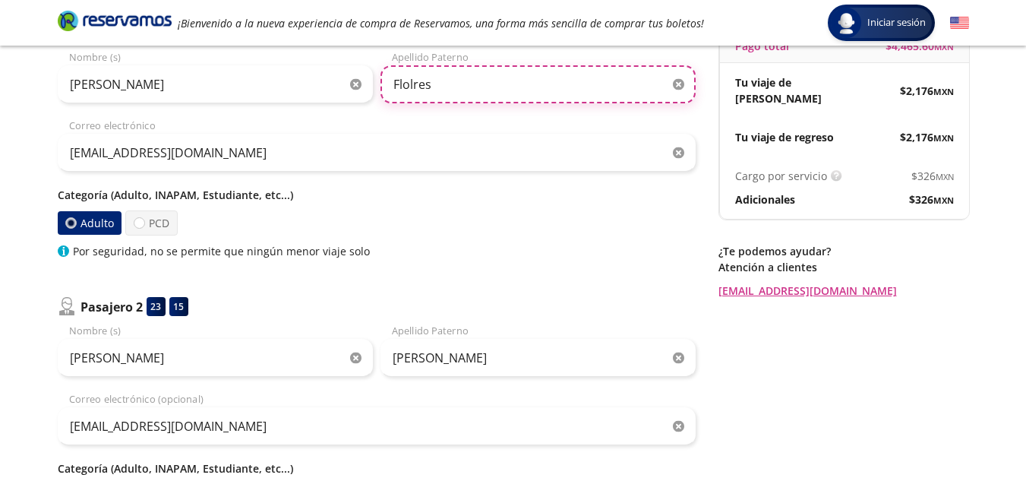
click at [412, 83] on input "Flolres" at bounding box center [537, 84] width 315 height 38
type input "Flores"
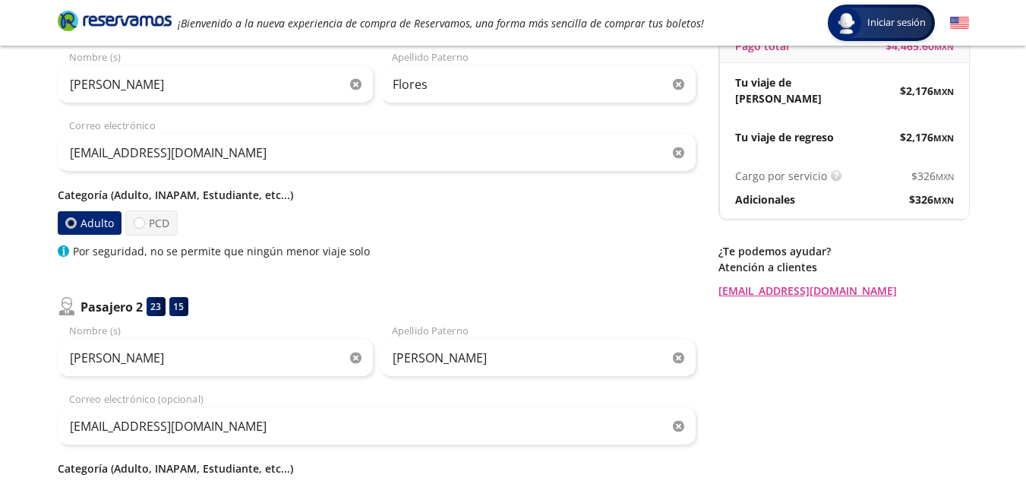
click at [807, 327] on div "Regresar a Horarios Completa tu compra en : 05:13 Pago total $ 4,465.60 MXN Tu …" at bounding box center [843, 310] width 251 height 751
click at [102, 86] on input "[PERSON_NAME]" at bounding box center [215, 84] width 315 height 38
click at [90, 90] on input "[PERSON_NAME]" at bounding box center [215, 84] width 315 height 38
type input "[PERSON_NAME]"
click at [877, 371] on div "Regresar a Horarios Completa tu compra en : 04:57 Pago total $ 4,465.60 MXN Tu …" at bounding box center [843, 310] width 251 height 751
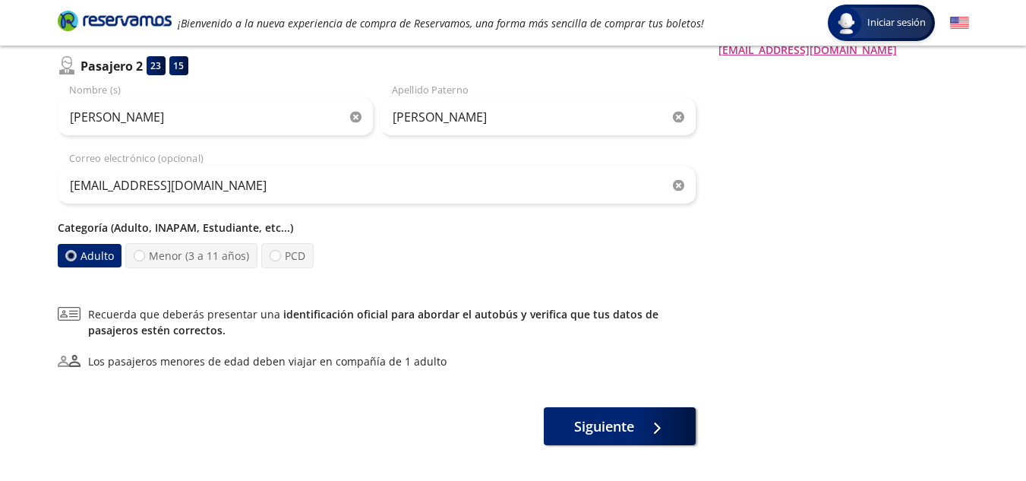
scroll to position [443, 0]
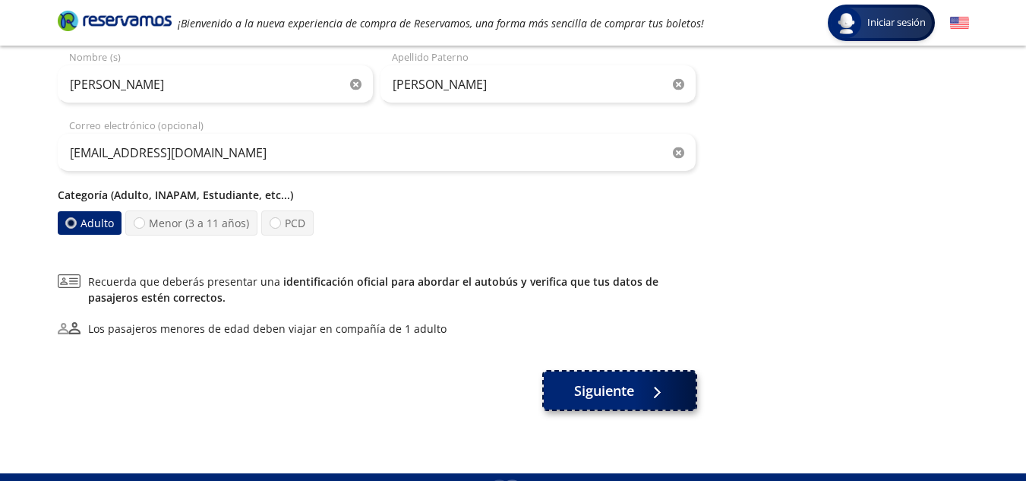
click at [674, 406] on button "Siguiente" at bounding box center [620, 390] width 152 height 38
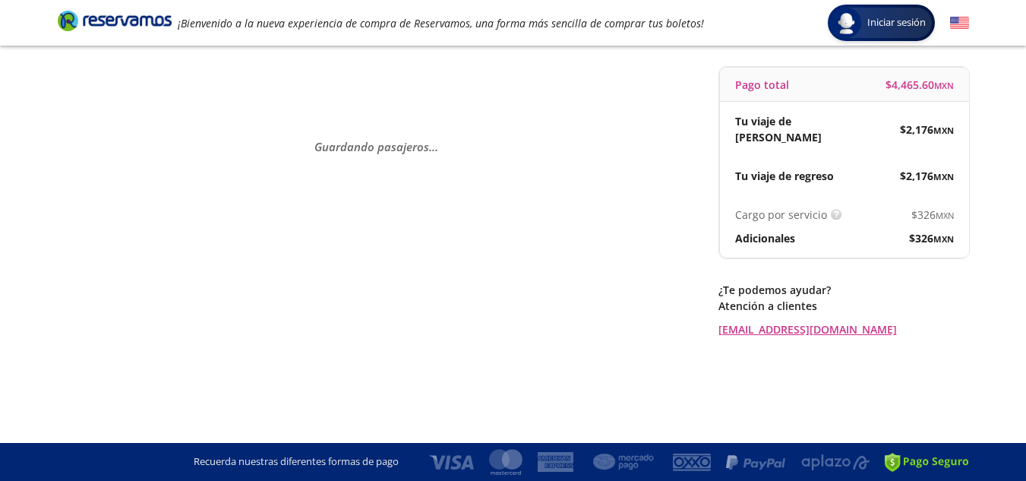
scroll to position [0, 0]
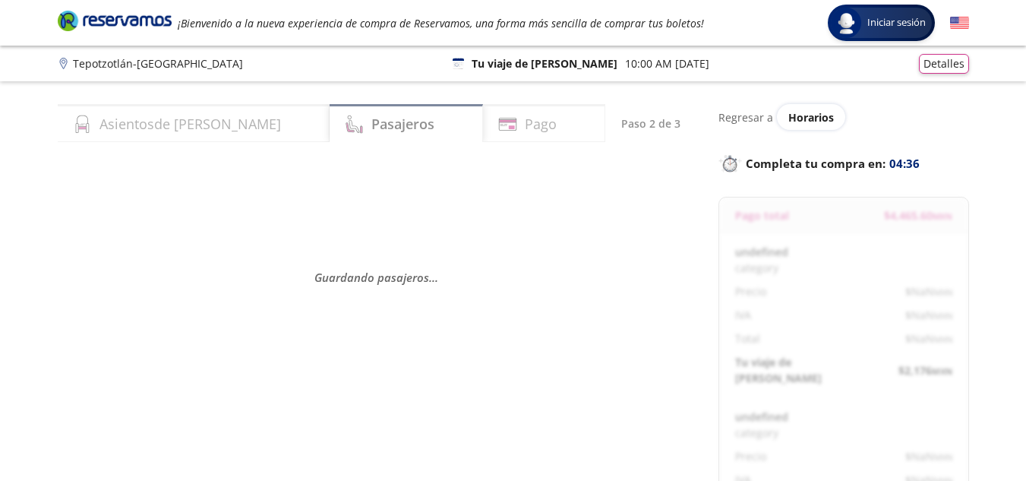
select select "MX"
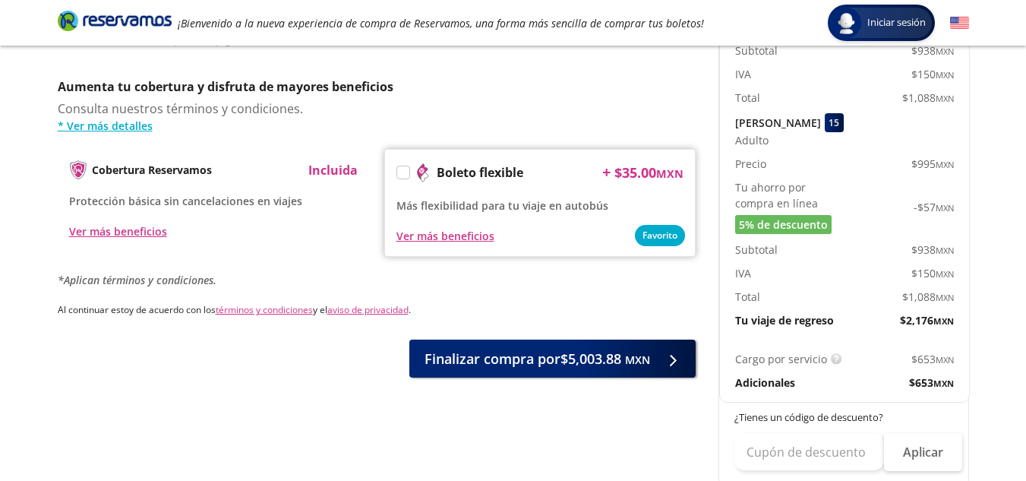
scroll to position [780, 0]
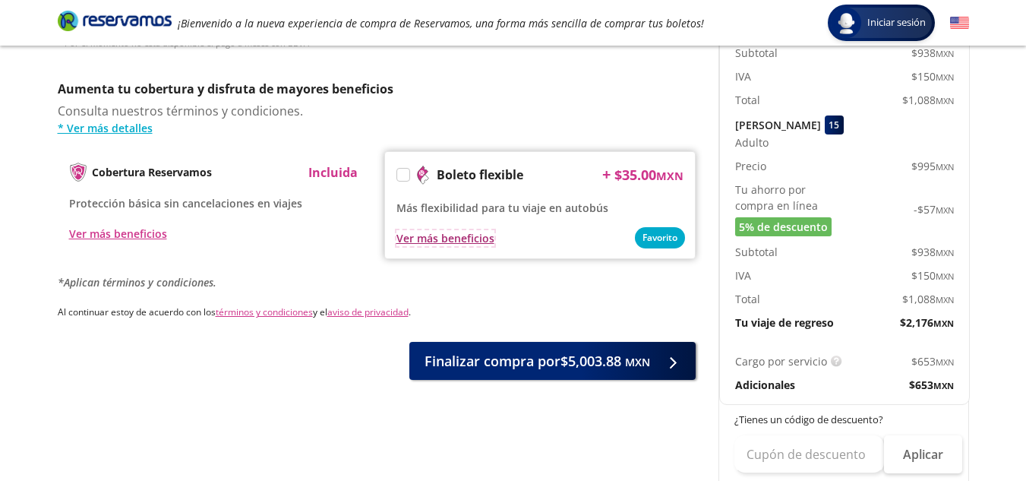
click at [444, 230] on div "Ver más beneficios" at bounding box center [445, 238] width 98 height 16
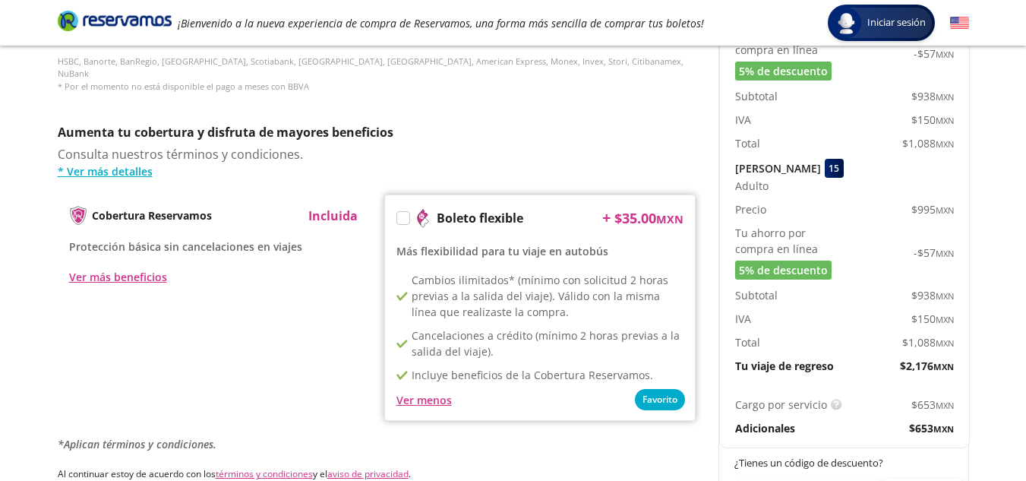
scroll to position [706, 0]
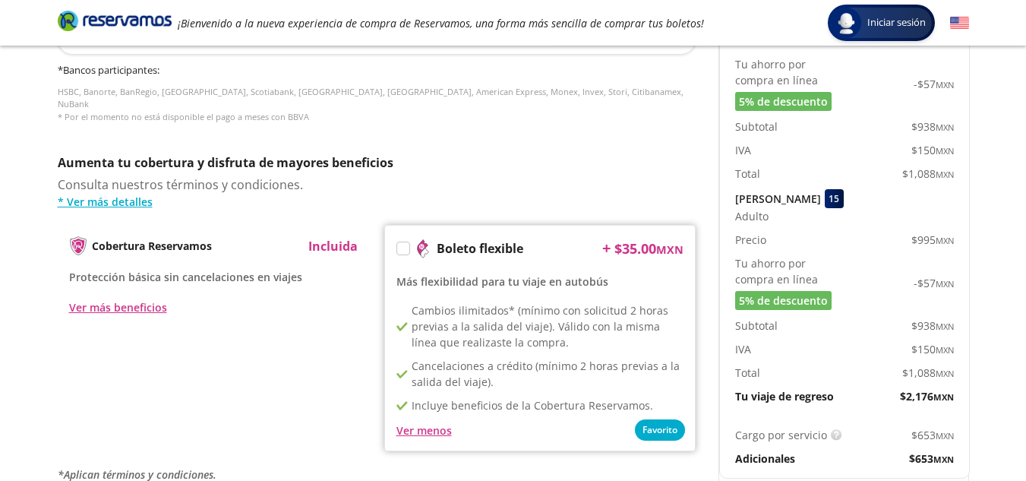
drag, startPoint x: 1004, startPoint y: 331, endPoint x: 854, endPoint y: 442, distance: 186.8
click at [854, 442] on div "Group 9 Created with Sketch. Pago Tepotzotlán - [GEOGRAPHIC_DATA] Iniciar sesió…" at bounding box center [513, 17] width 1026 height 1446
click at [985, 332] on div "Group 9 Created with Sketch. Pago Tepotzotlán - [GEOGRAPHIC_DATA] Iniciar sesió…" at bounding box center [513, 17] width 1026 height 1446
click at [985, 228] on div "Group 9 Created with Sketch. Pago Tepotzotlán - [GEOGRAPHIC_DATA] Iniciar sesió…" at bounding box center [513, 17] width 1026 height 1446
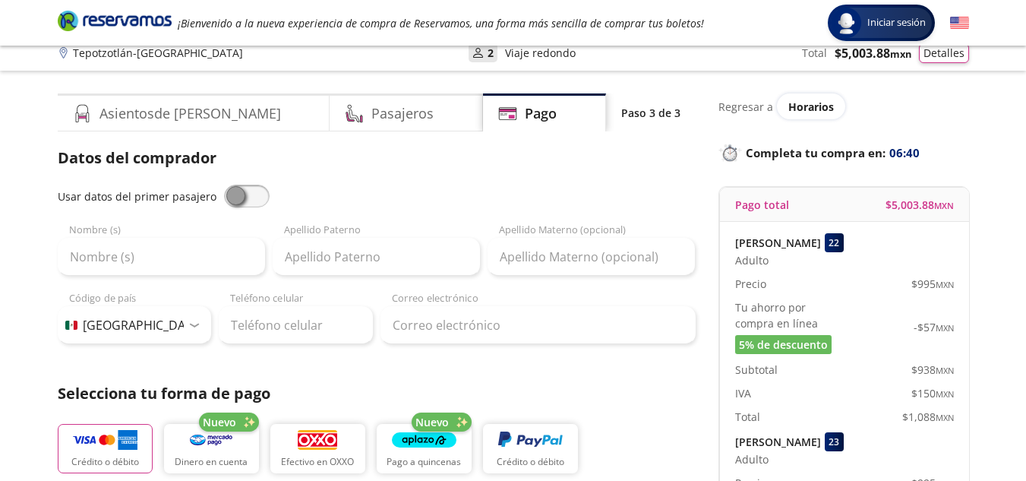
scroll to position [8, 0]
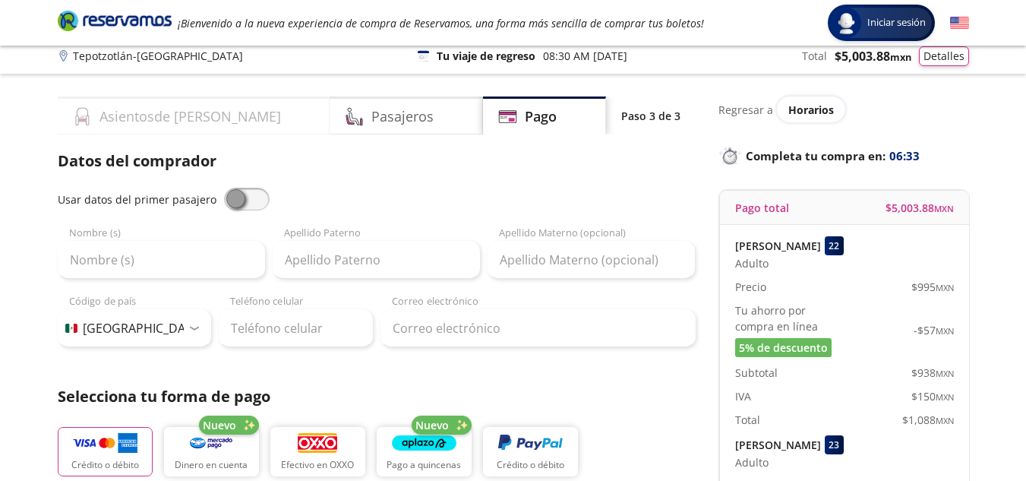
click at [177, 106] on h4 "Asientos de [PERSON_NAME]" at bounding box center [190, 116] width 182 height 21
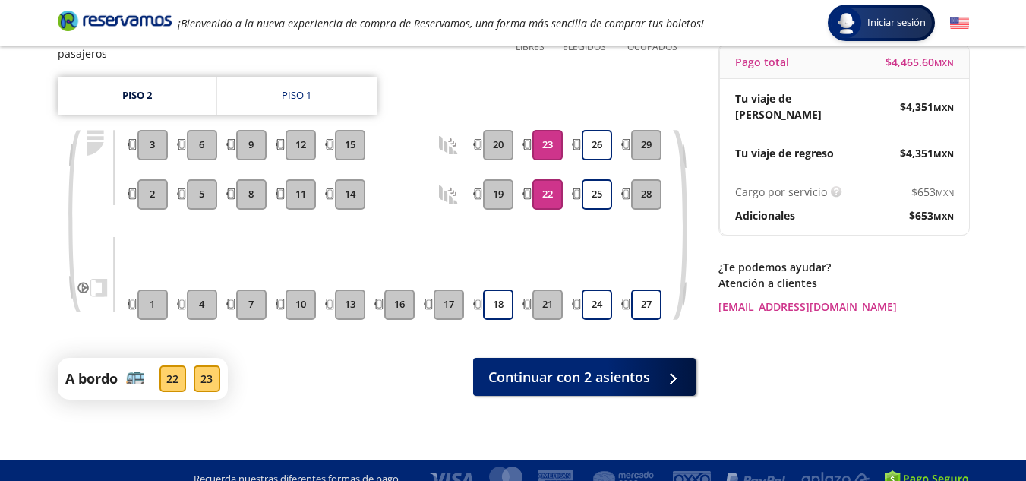
scroll to position [155, 0]
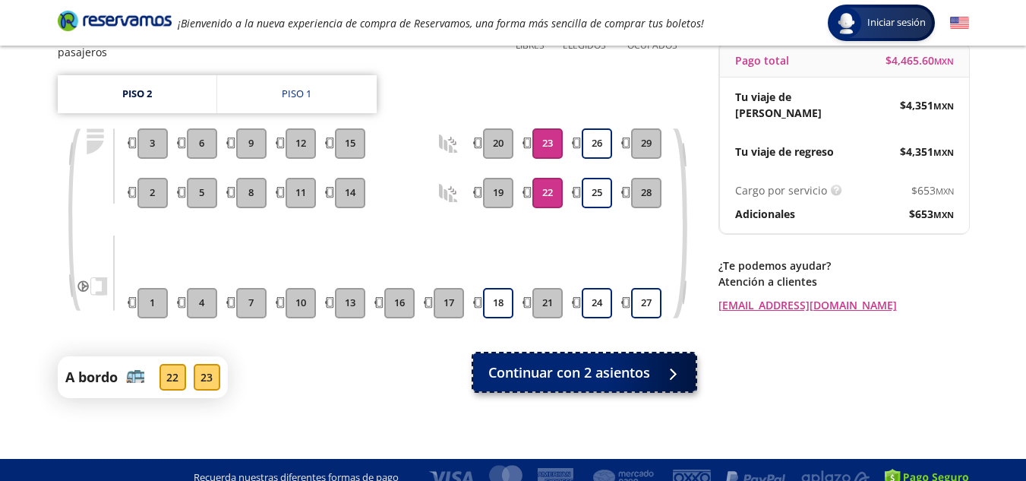
click at [643, 364] on span "Continuar con 2 asientos" at bounding box center [569, 372] width 162 height 21
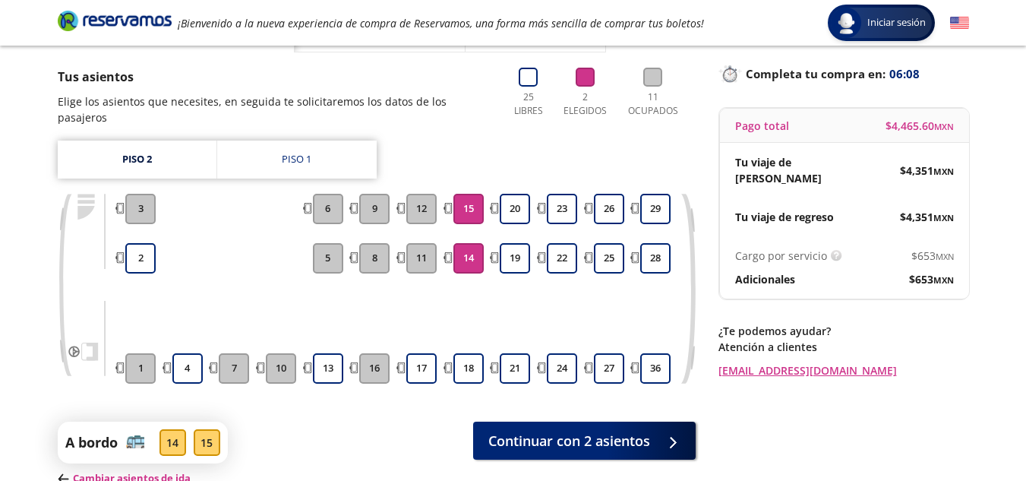
scroll to position [91, 0]
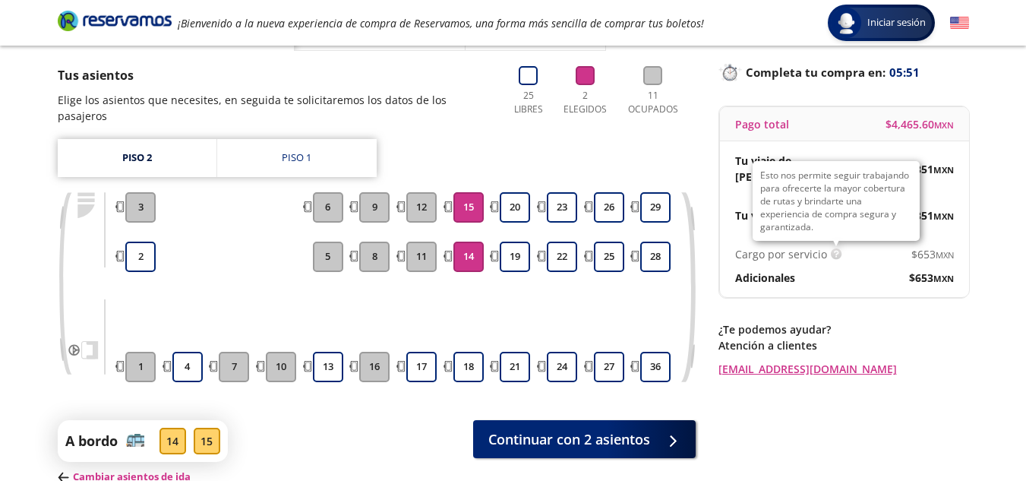
click at [838, 248] on img at bounding box center [836, 253] width 11 height 11
click at [831, 248] on img at bounding box center [836, 253] width 11 height 11
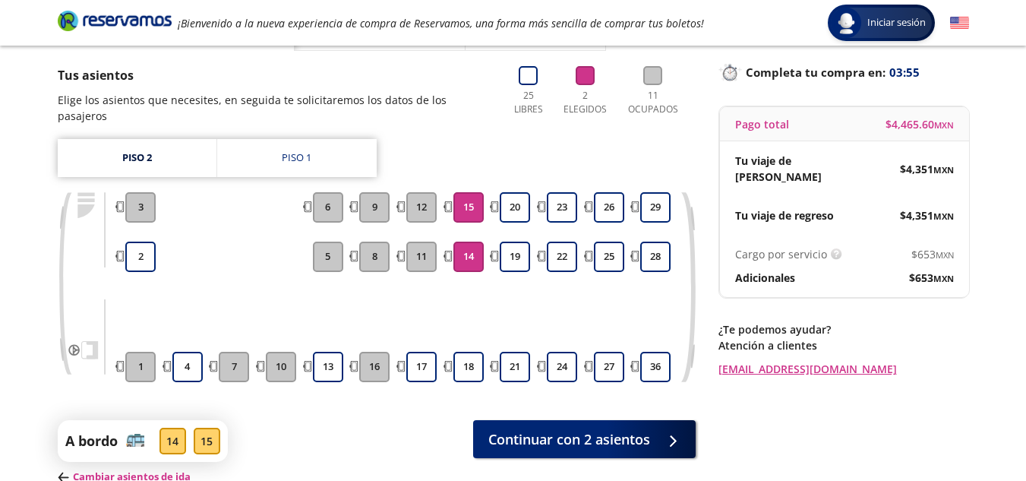
click at [926, 337] on p "Atención a clientes" at bounding box center [843, 345] width 251 height 16
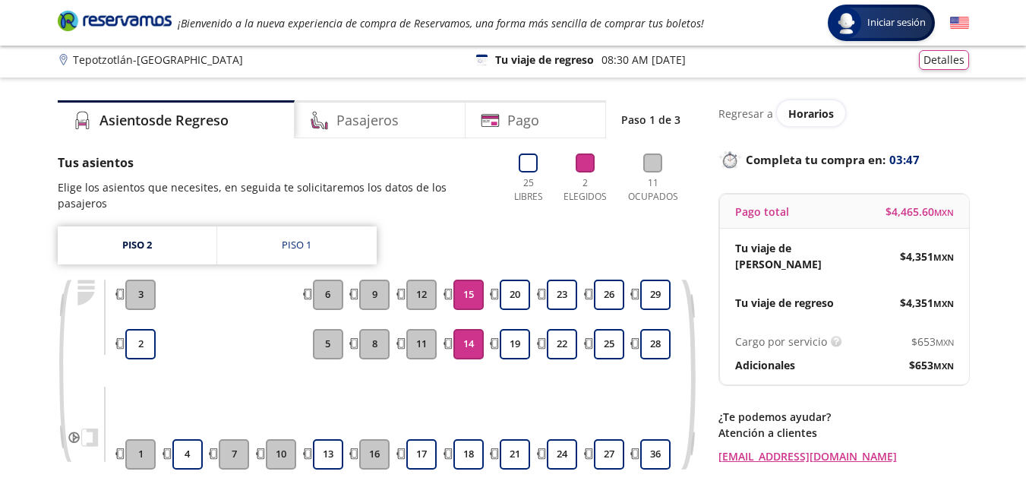
scroll to position [0, 0]
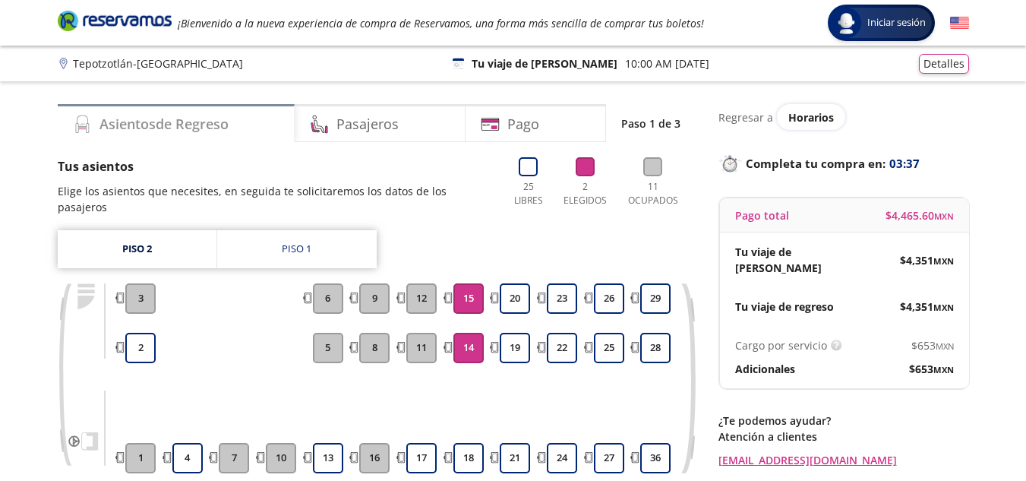
click at [217, 121] on h4 "Asientos de Regreso" at bounding box center [163, 124] width 129 height 21
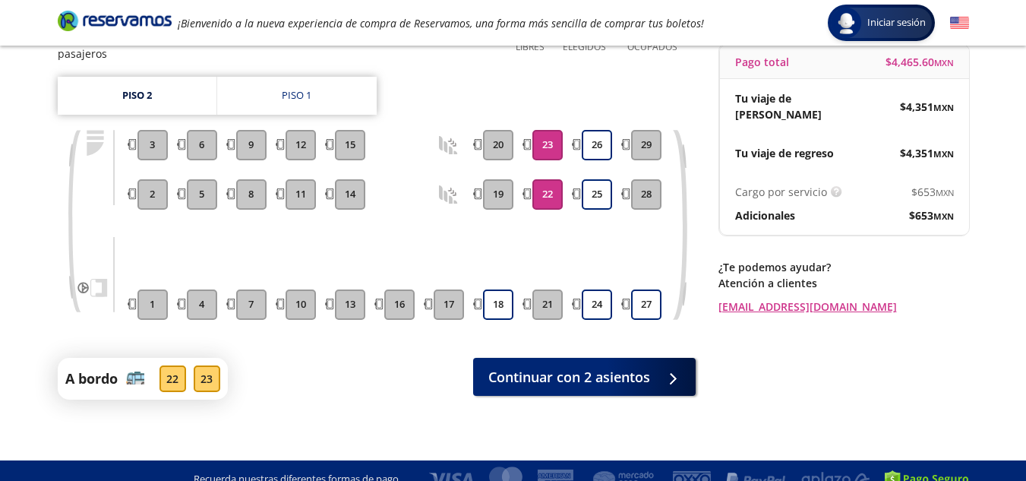
scroll to position [155, 0]
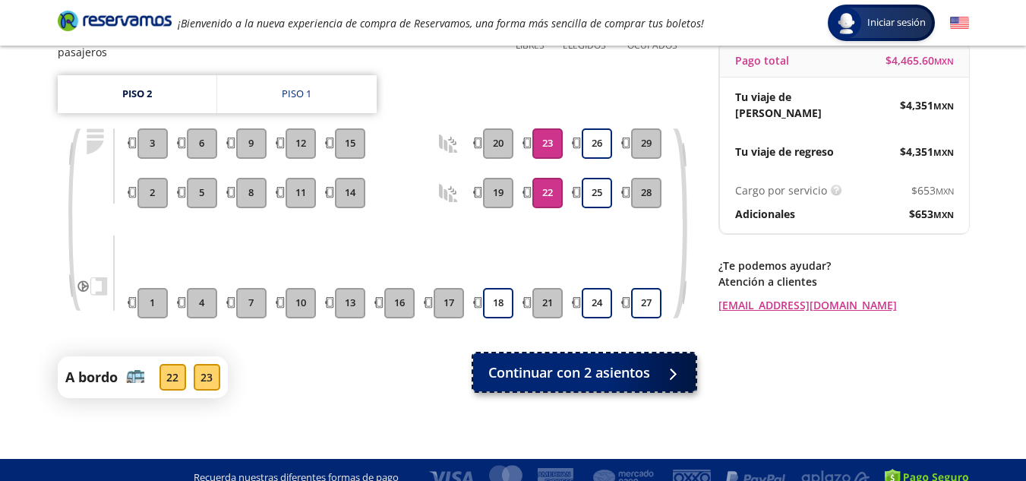
click at [643, 362] on span "Continuar con 2 asientos" at bounding box center [569, 372] width 162 height 21
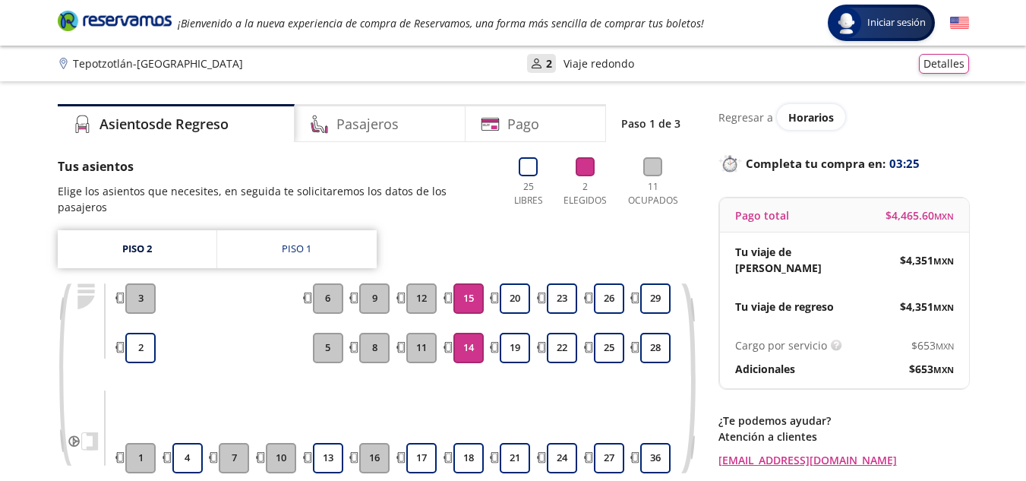
click at [943, 428] on p "Atención a clientes" at bounding box center [843, 436] width 251 height 16
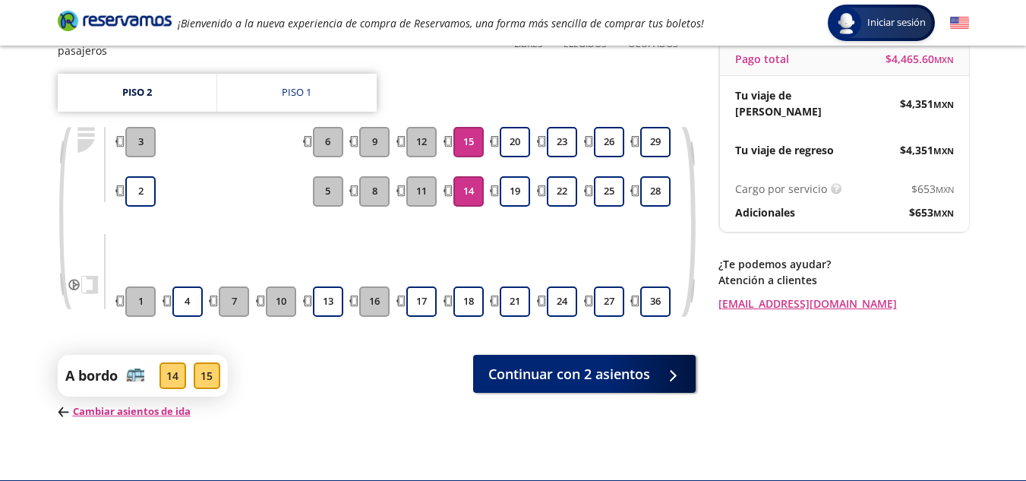
scroll to position [178, 0]
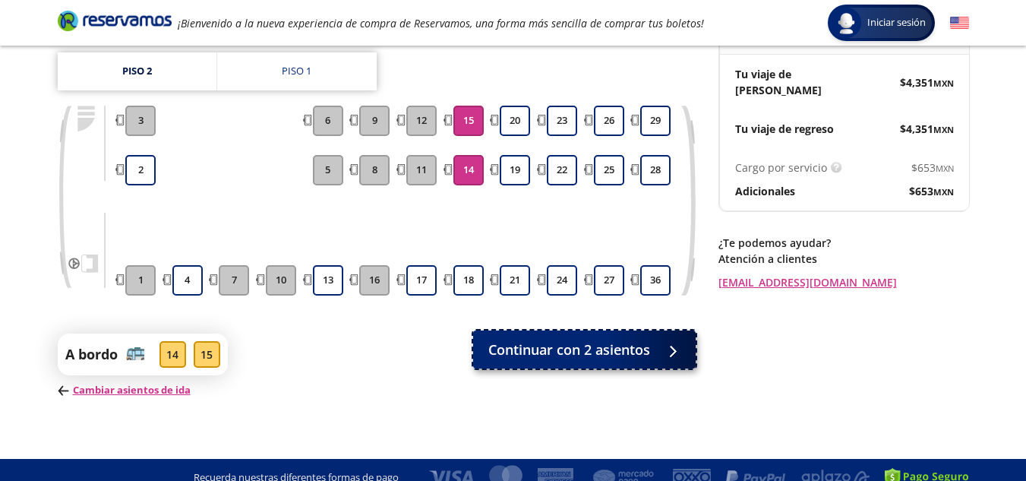
click at [655, 331] on button "Continuar con 2 asientos" at bounding box center [584, 349] width 223 height 38
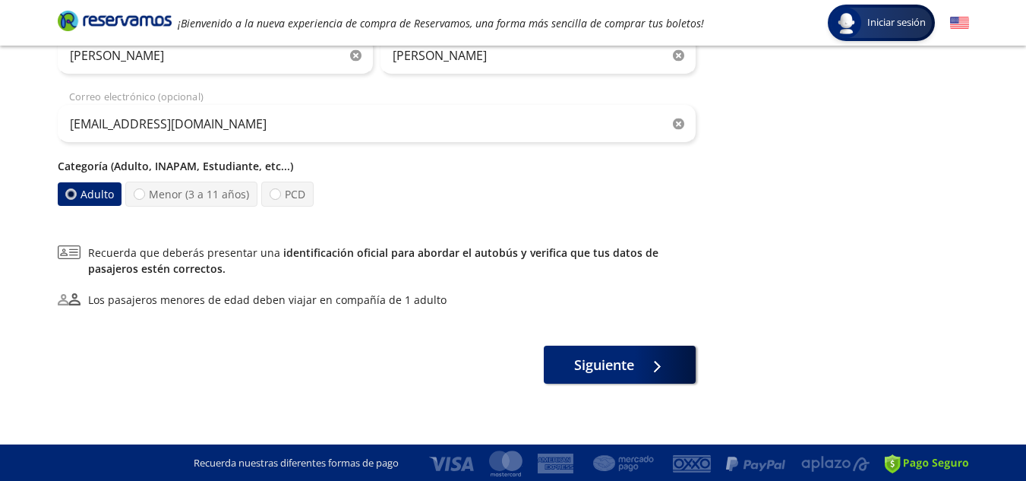
scroll to position [473, 0]
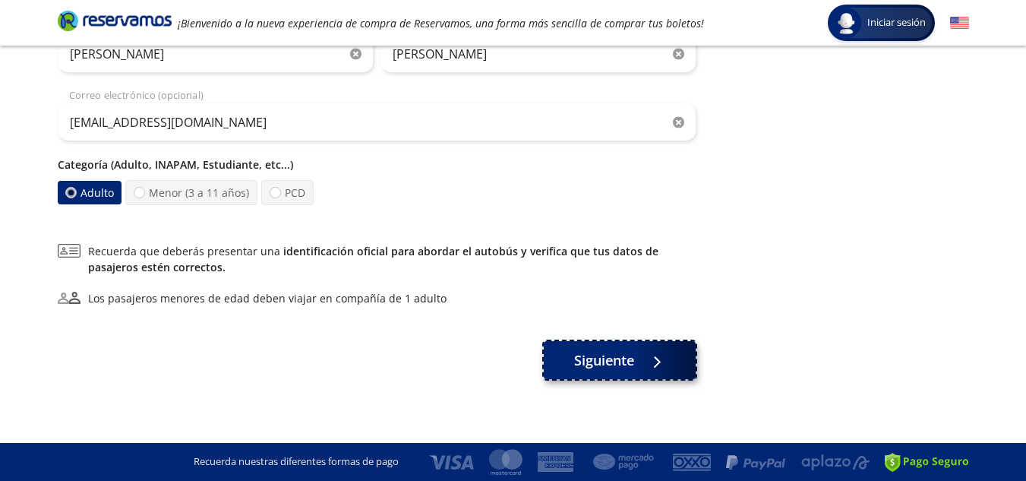
click at [655, 360] on div at bounding box center [655, 360] width 0 height 0
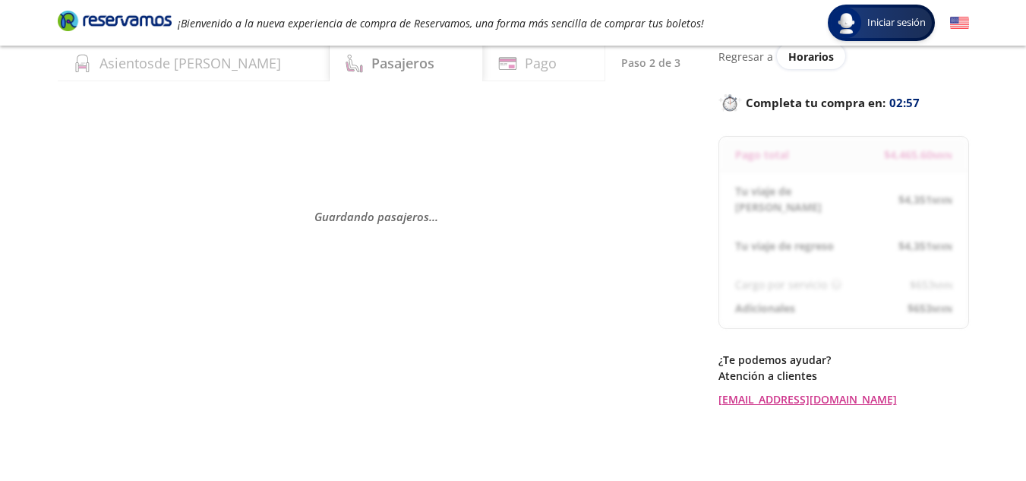
scroll to position [91, 0]
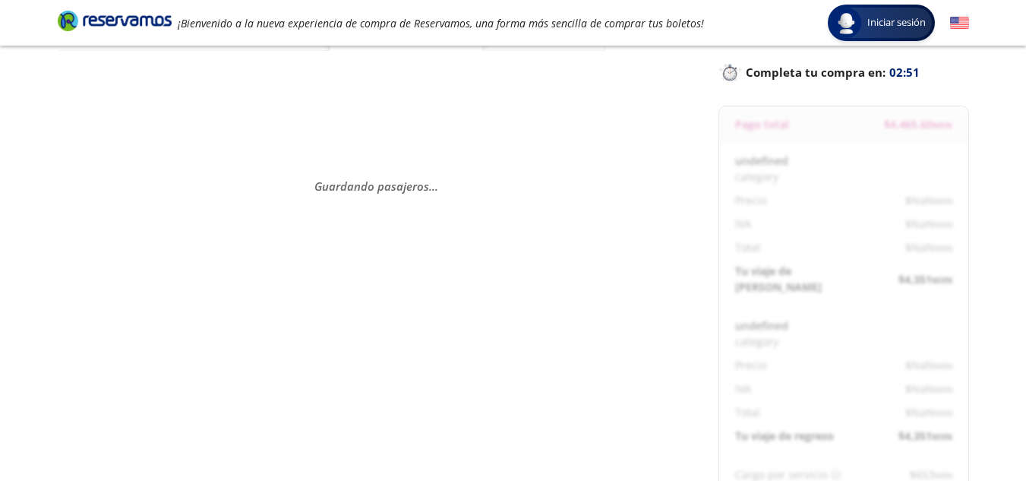
select select "MX"
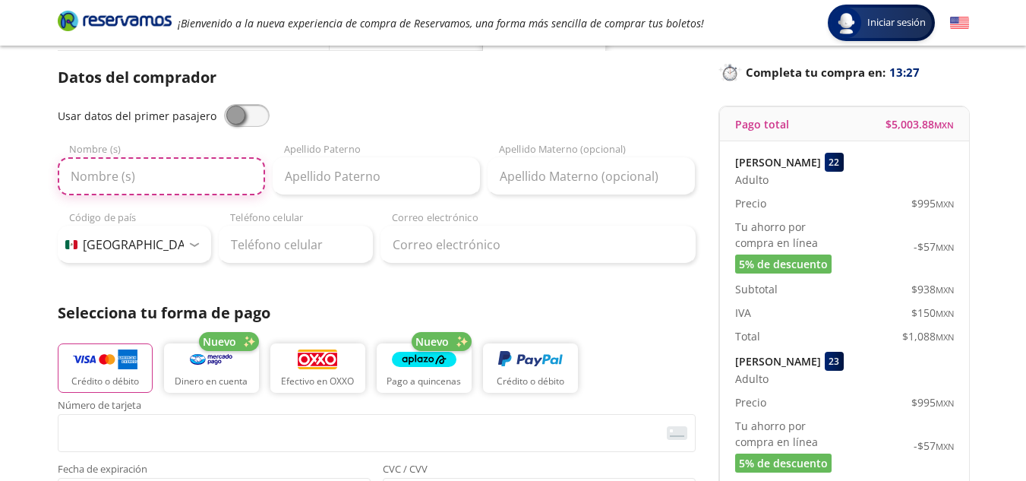
click at [180, 169] on input "Nombre (s)" at bounding box center [161, 176] width 207 height 38
type input "a"
type input "[PERSON_NAME]"
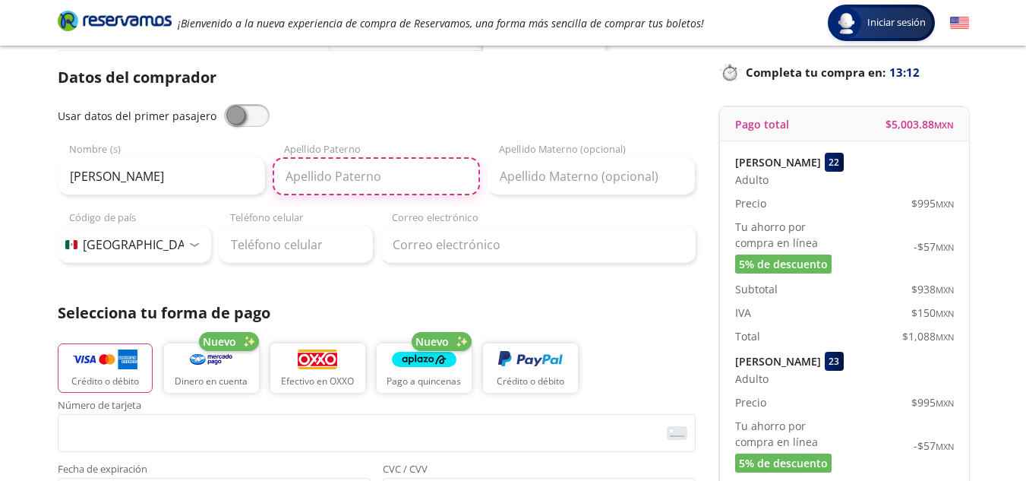
click at [353, 171] on input "Apellido Paterno" at bounding box center [376, 176] width 207 height 38
type input "b"
type input "[PERSON_NAME]"
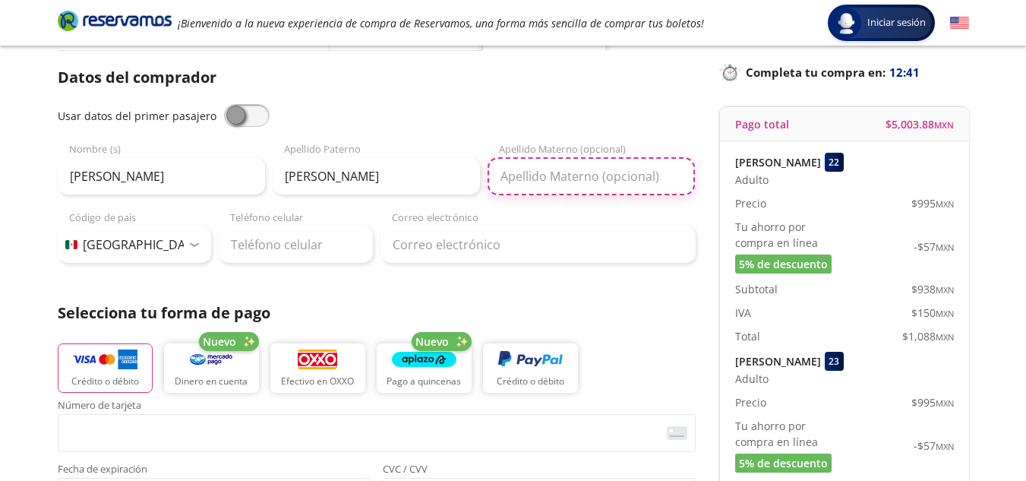
click at [524, 178] on input "Apellido Materno (opcional)" at bounding box center [591, 176] width 207 height 38
type input "[PERSON_NAME]"
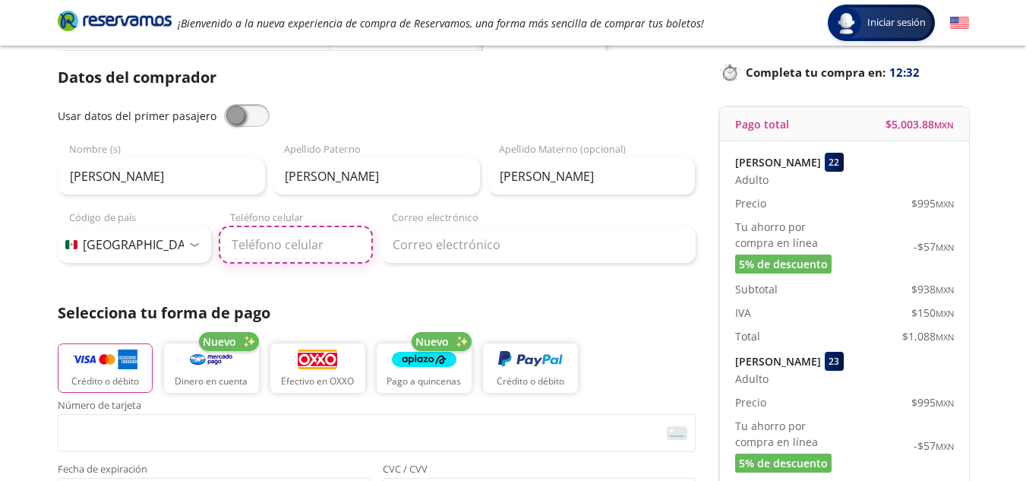
click at [300, 245] on input "Teléfono celular" at bounding box center [296, 245] width 154 height 38
type input "55 1772 5243"
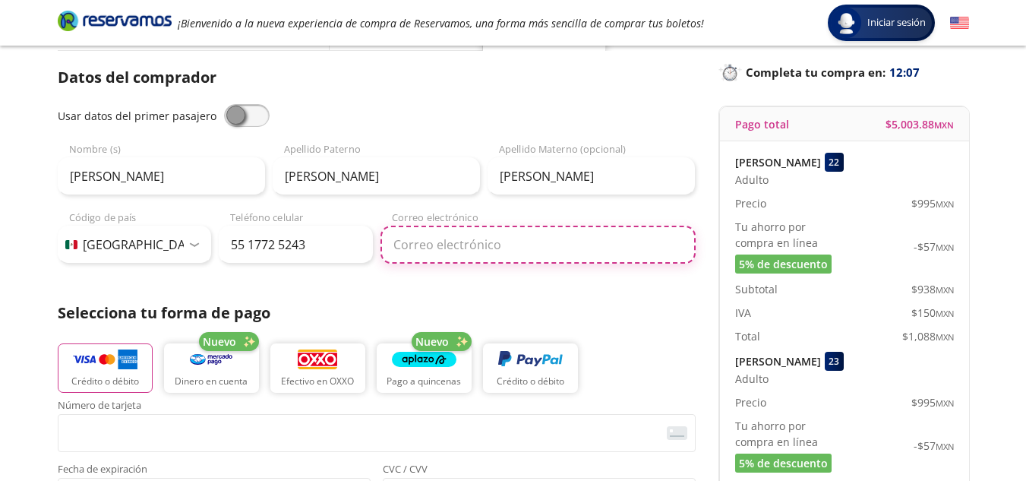
click at [410, 248] on input "Correo electrónico" at bounding box center [537, 245] width 315 height 38
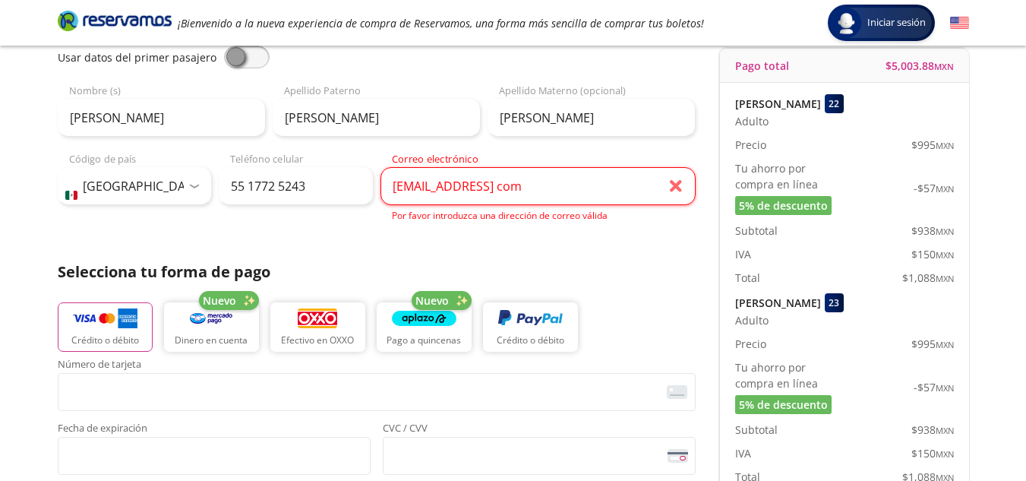
scroll to position [152, 0]
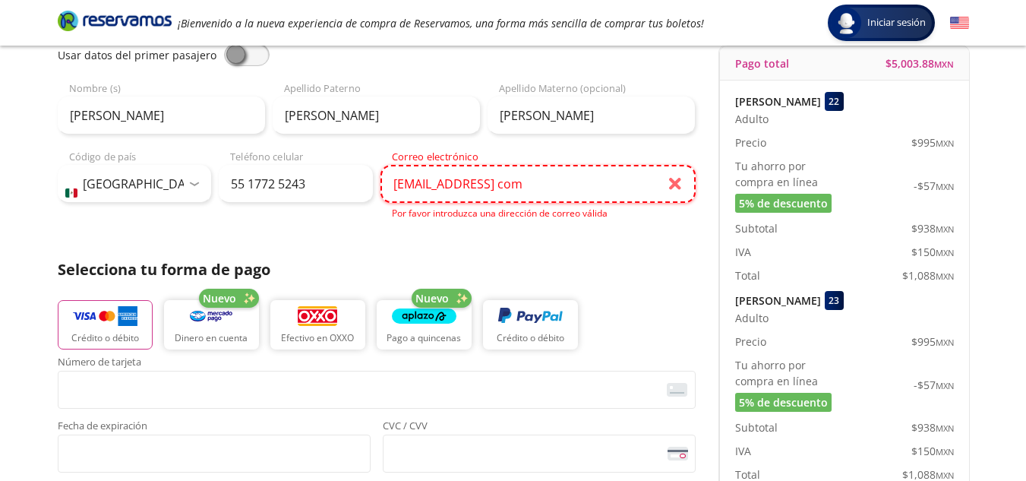
click at [680, 184] on input "[EMAIL_ADDRESS] com" at bounding box center [537, 184] width 315 height 38
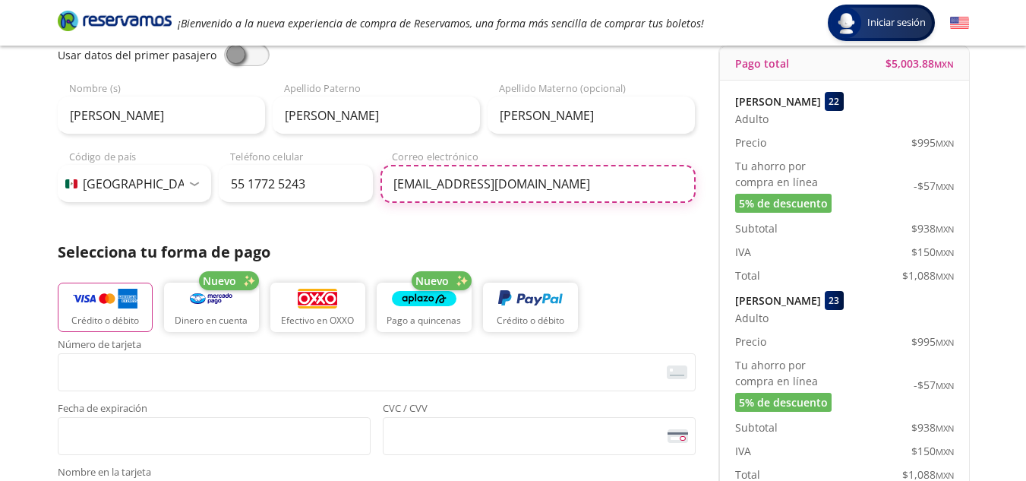
type input "[EMAIL_ADDRESS][DOMAIN_NAME]"
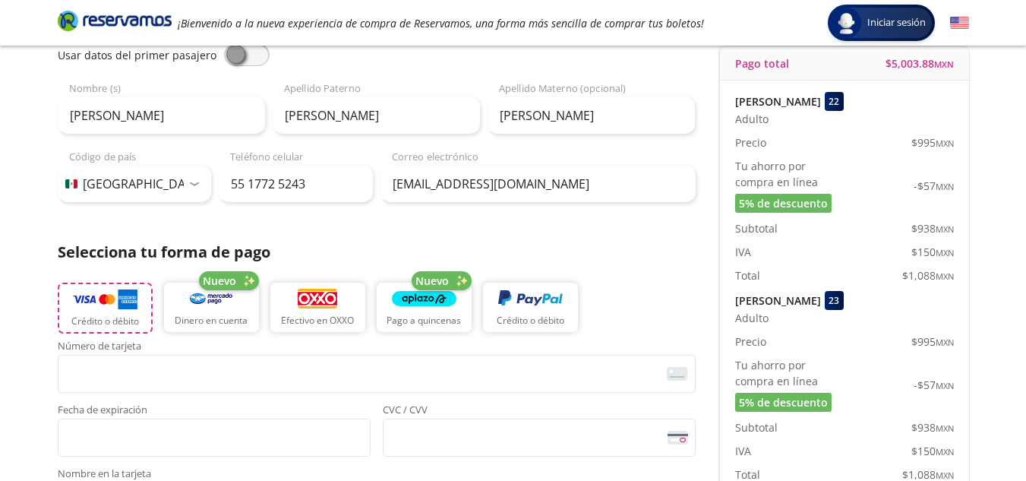
click at [128, 318] on p "Crédito o débito" at bounding box center [105, 321] width 68 height 14
click at [602, 269] on div "Selecciona tu forma de pago Crédito o débito Nuevo Dinero en cuenta Efectivo en…" at bounding box center [377, 290] width 638 height 99
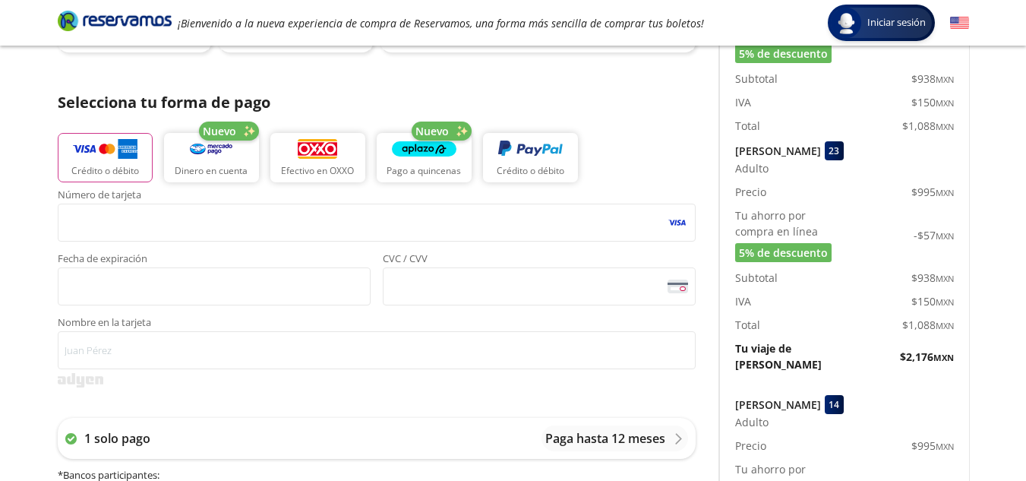
scroll to position [304, 0]
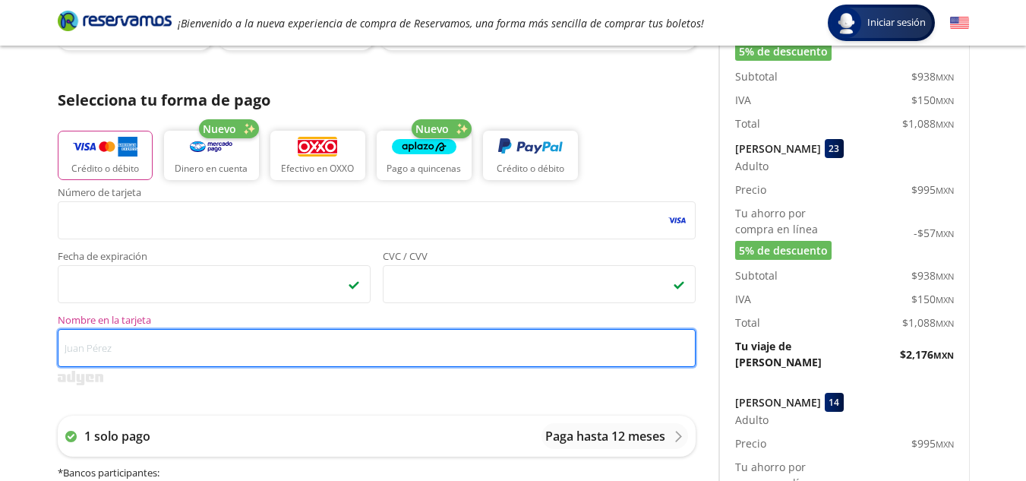
click at [425, 346] on input "Nombre en la tarjeta" at bounding box center [377, 348] width 638 height 38
type input "[PERSON_NAME]"
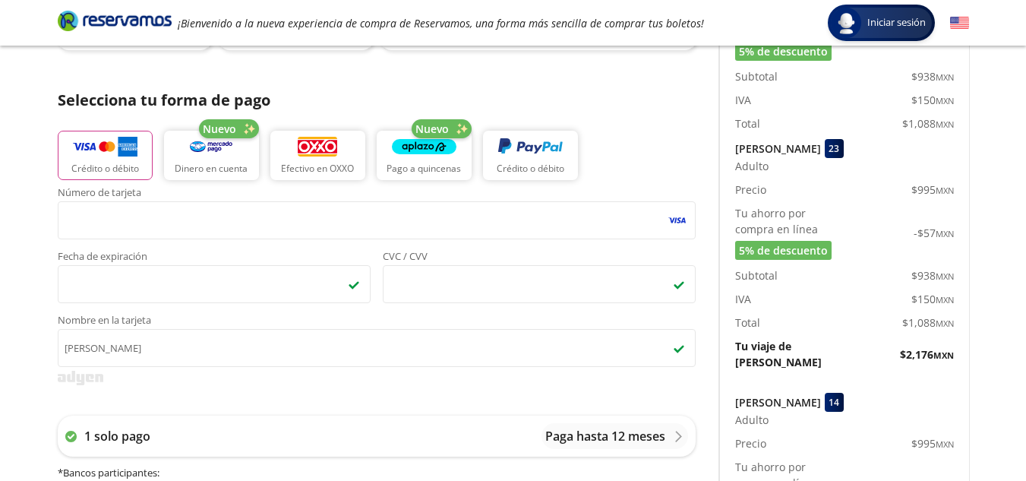
click at [992, 345] on div "Group 9 Created with Sketch. Pago Tepotzotlán - [GEOGRAPHIC_DATA] Iniciar sesió…" at bounding box center [513, 419] width 1026 height 1446
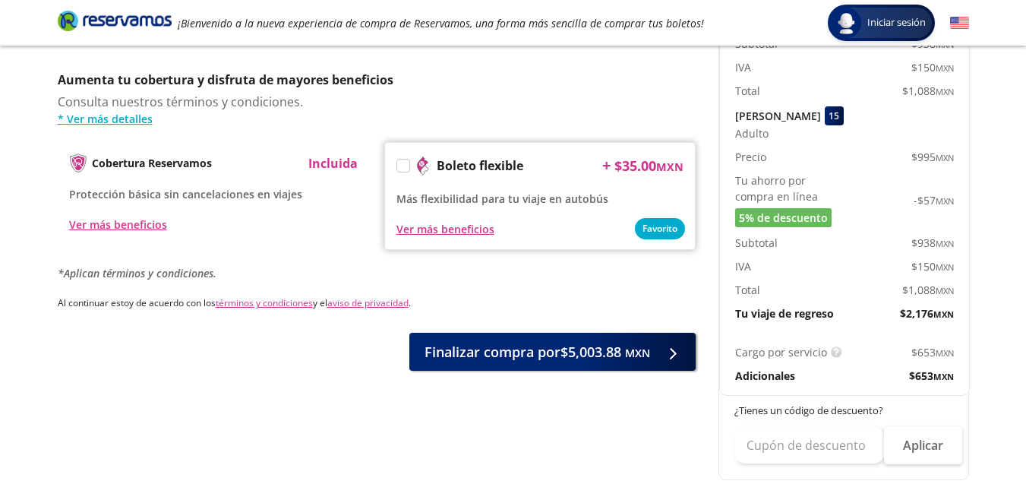
scroll to position [790, 0]
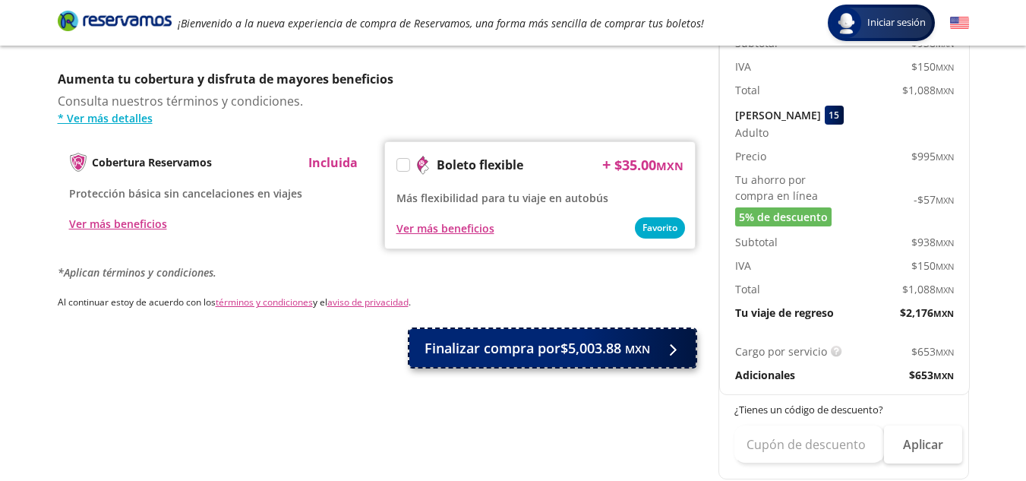
click at [630, 342] on small "MXN" at bounding box center [637, 349] width 25 height 14
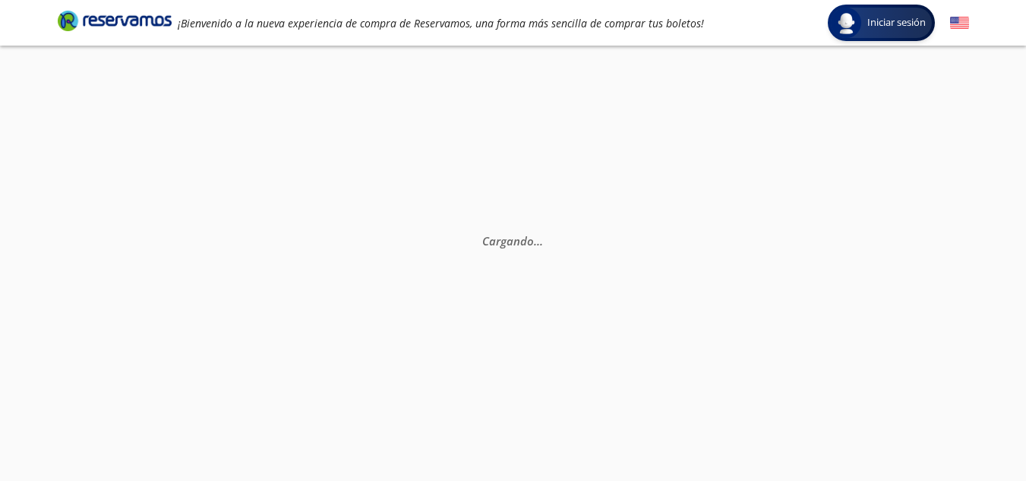
select select "MX"
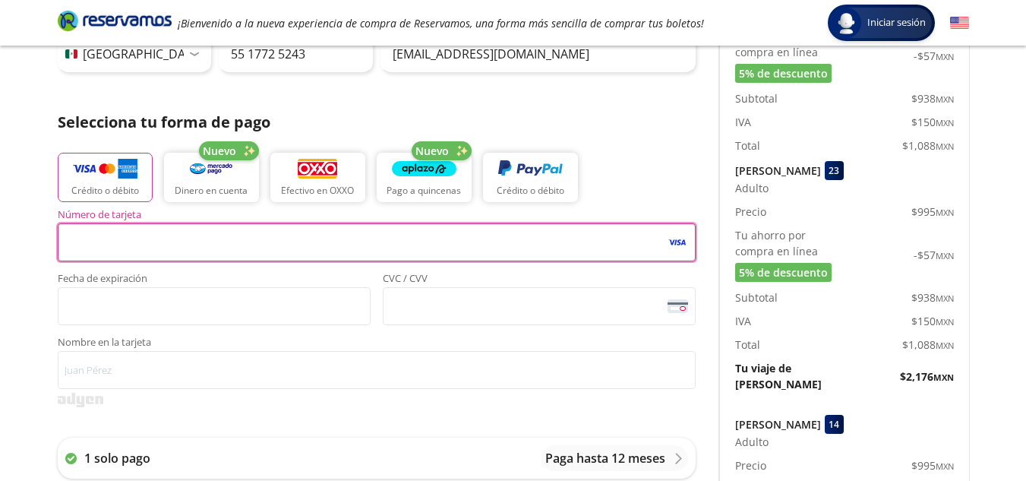
scroll to position [283, 0]
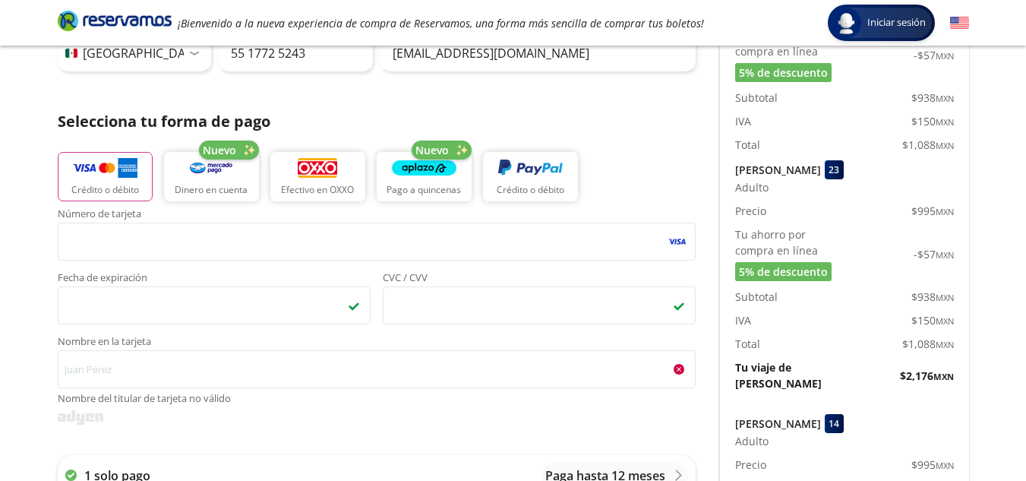
drag, startPoint x: 238, startPoint y: 369, endPoint x: 33, endPoint y: 368, distance: 205.1
click at [33, 368] on div "Group 9 Created with Sketch. Pago Tepotzotlán - [GEOGRAPHIC_DATA] Iniciar sesió…" at bounding box center [513, 440] width 1026 height 1446
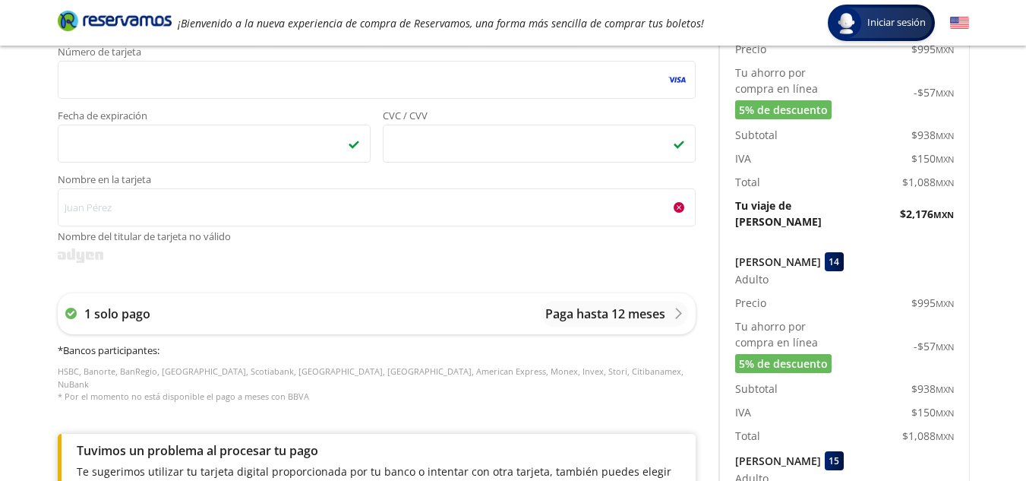
scroll to position [446, 0]
click at [69, 314] on icon at bounding box center [70, 311] width 11 height 11
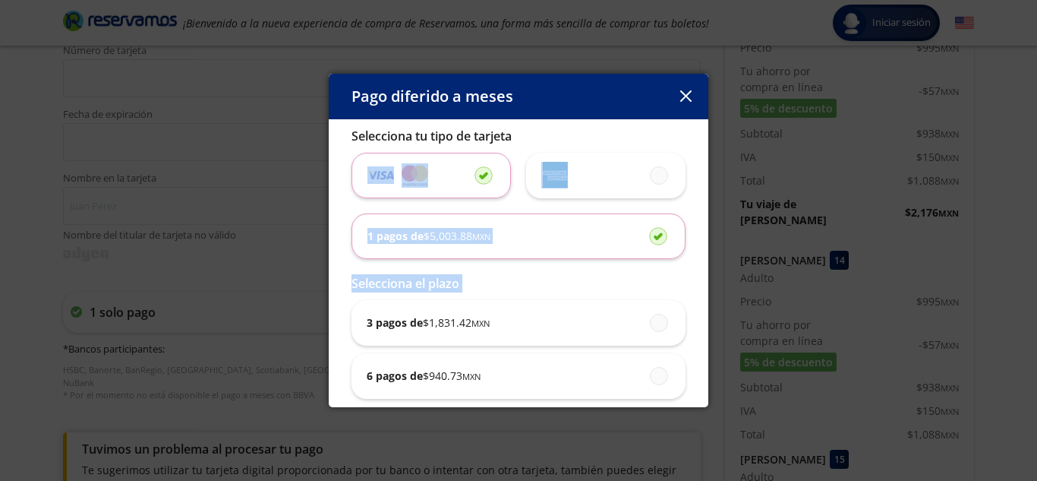
drag, startPoint x: 69, startPoint y: 314, endPoint x: 320, endPoint y: 184, distance: 282.3
click at [320, 184] on div "Pago diferido a meses Selecciona tu tipo de tarjeta 1 pagos de $ 5,003.88 MXN S…" at bounding box center [518, 240] width 1037 height 481
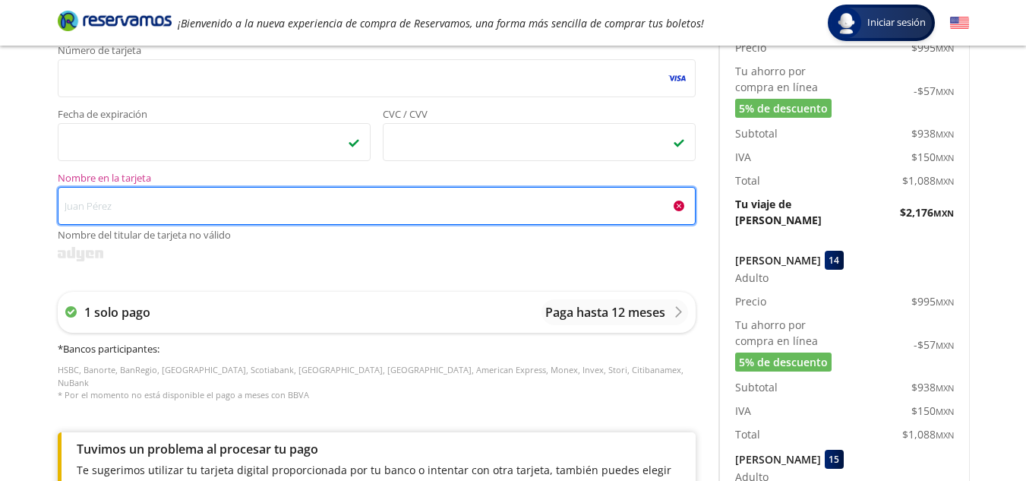
click at [183, 189] on input "Nombre en la tarjeta Nombre del titular de tarjeta no válido" at bounding box center [377, 206] width 638 height 38
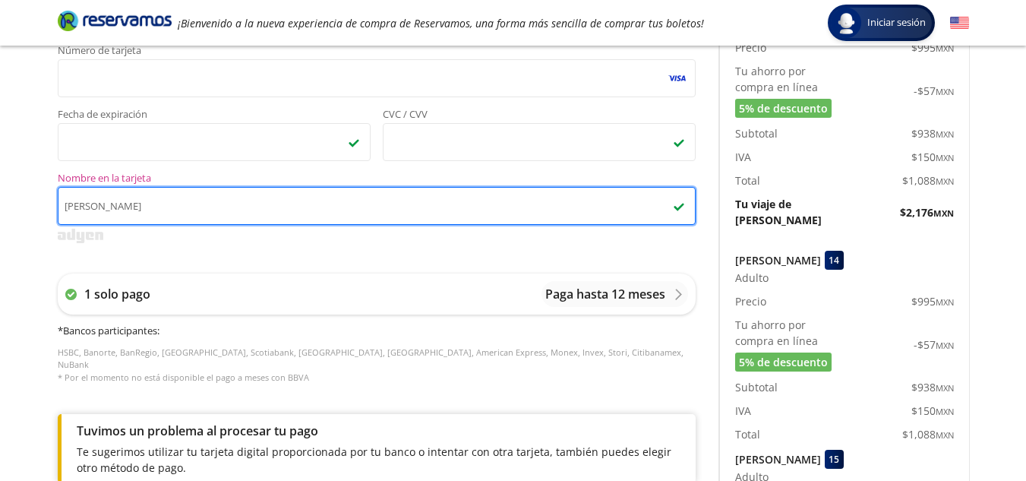
type input "[PERSON_NAME]"
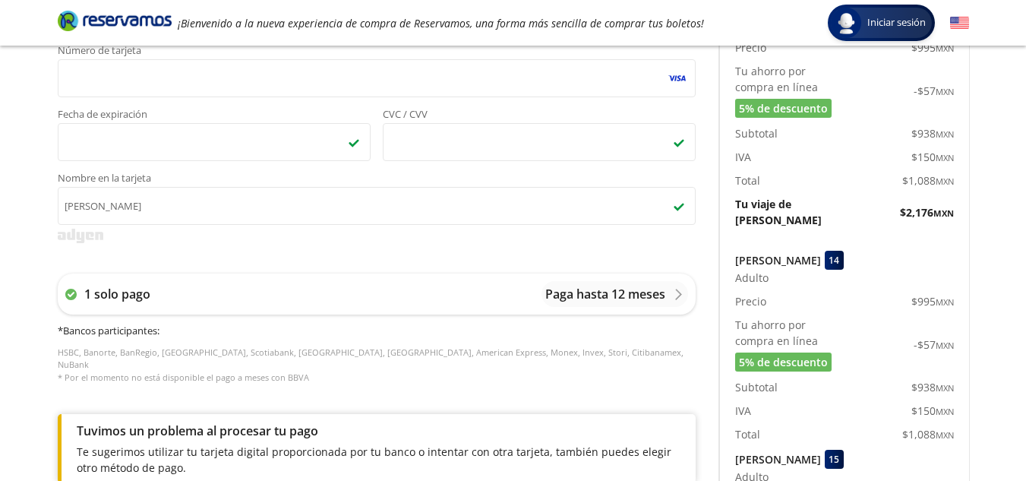
click at [983, 231] on div "Group 9 Created with Sketch. Pago Tepotzotlán - [GEOGRAPHIC_DATA] Iniciar sesió…" at bounding box center [513, 277] width 1026 height 1446
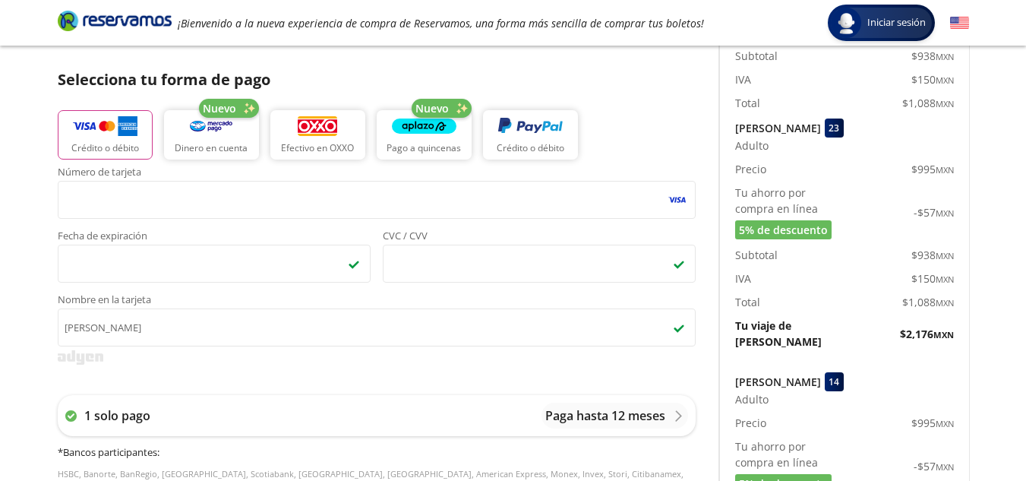
scroll to position [294, 0]
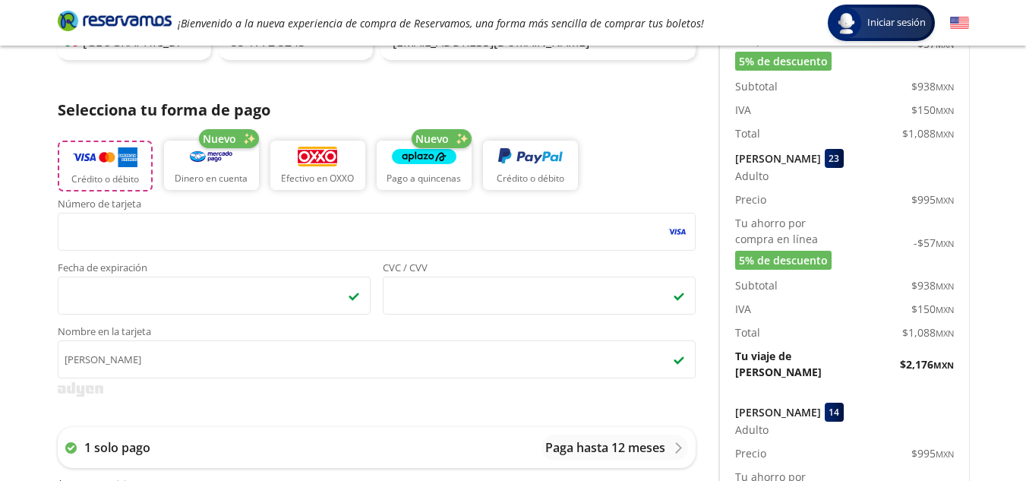
click at [116, 156] on img "button" at bounding box center [105, 157] width 65 height 23
click at [990, 207] on div "Group 9 Created with Sketch. Pago Tepotzotlán - [GEOGRAPHIC_DATA] Iniciar sesió…" at bounding box center [513, 429] width 1026 height 1446
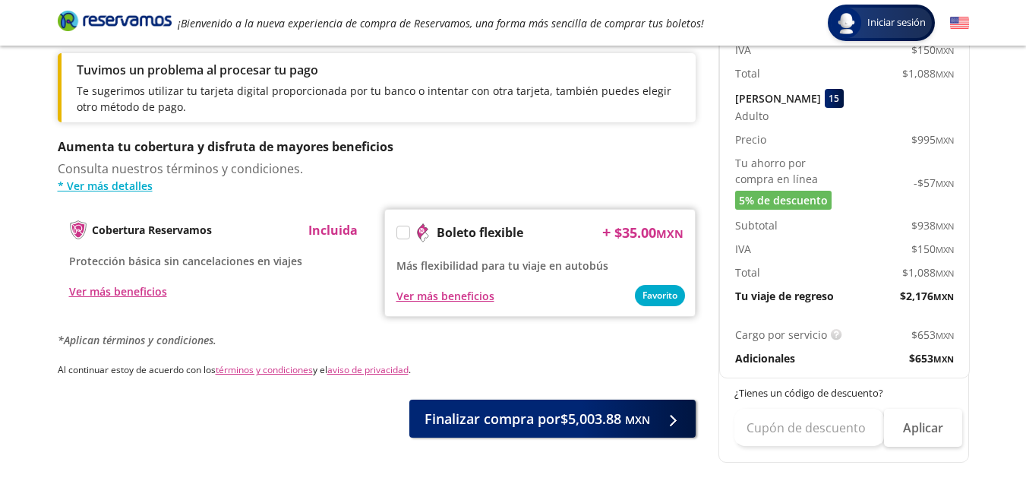
scroll to position [810, 0]
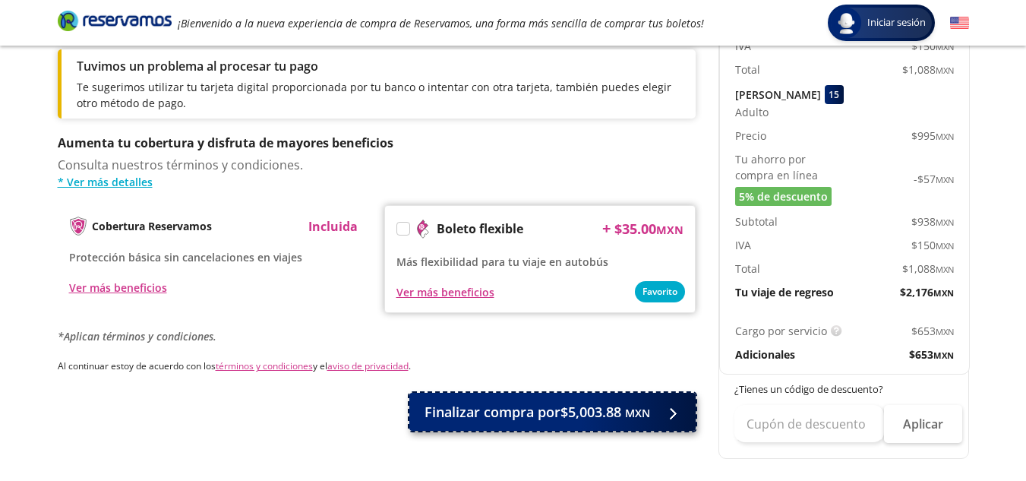
click at [615, 406] on span "Finalizar compra por $5,003.88 MXN" at bounding box center [538, 412] width 226 height 21
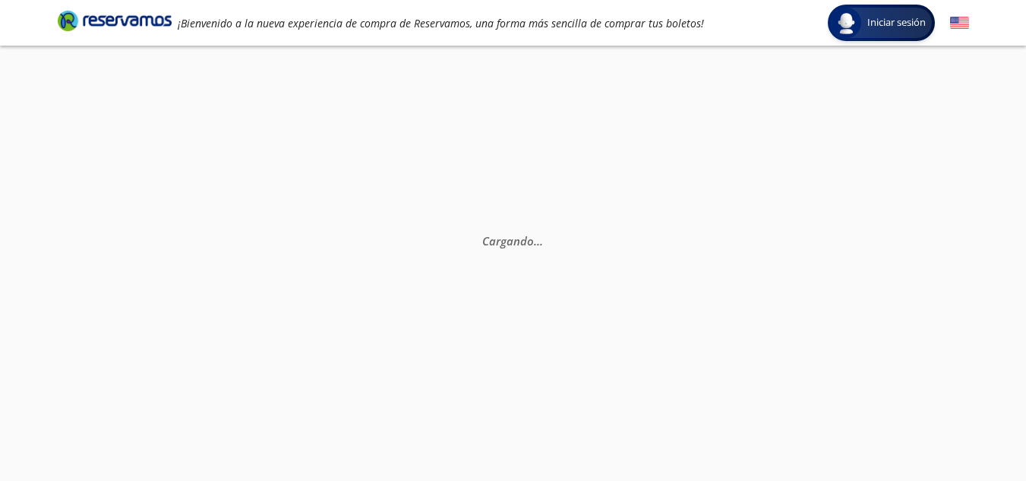
scroll to position [0, 0]
select select "MX"
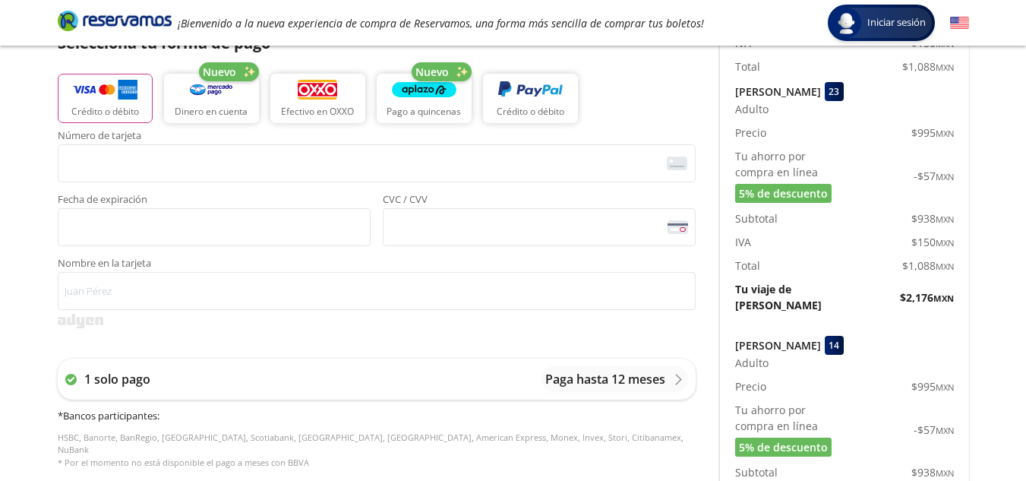
scroll to position [365, 0]
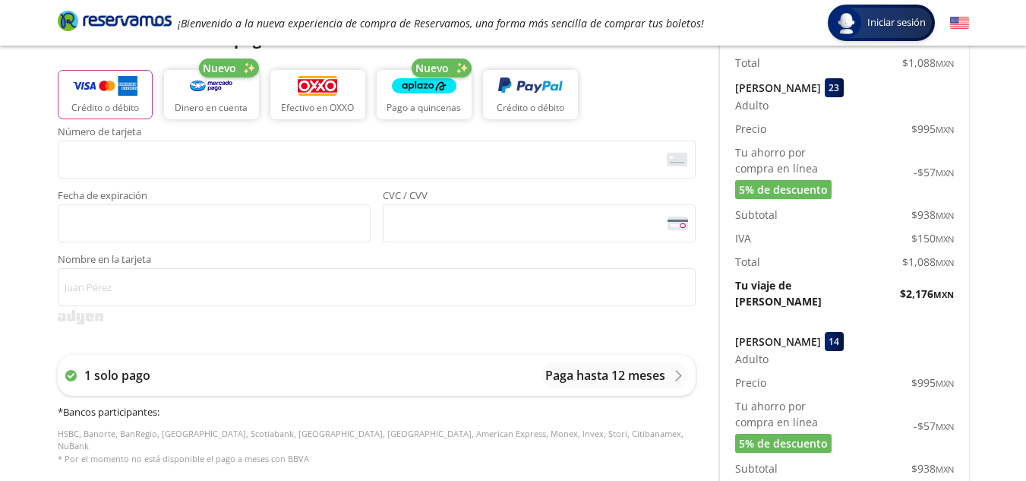
click at [997, 178] on div "Group 9 Created with Sketch. Pago Tepotzotlán - [GEOGRAPHIC_DATA] Iniciar sesió…" at bounding box center [513, 358] width 1026 height 1446
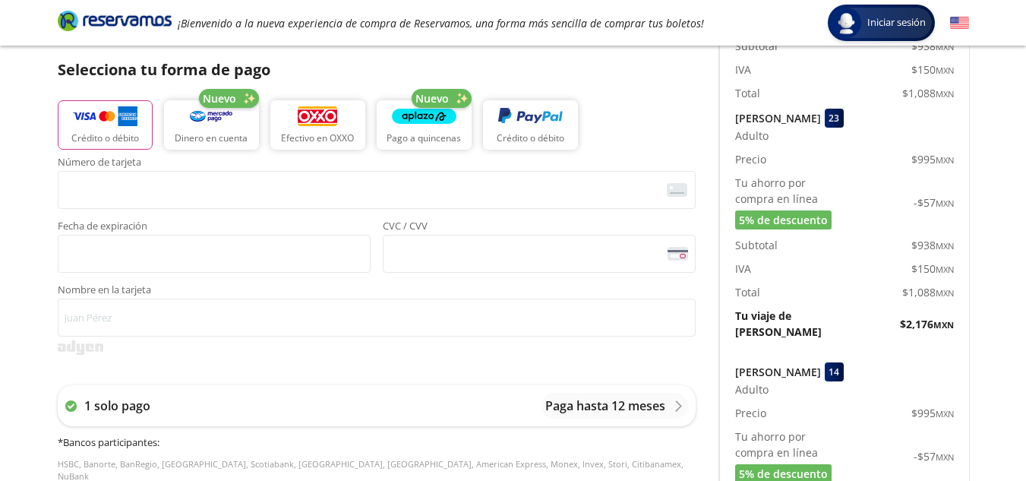
scroll to position [304, 0]
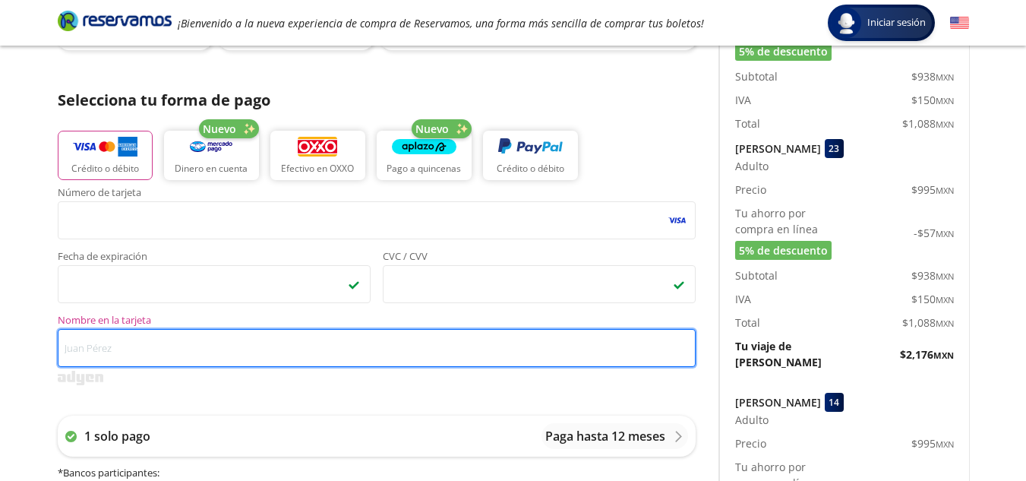
click at [324, 346] on input "Nombre en la tarjeta" at bounding box center [377, 348] width 638 height 38
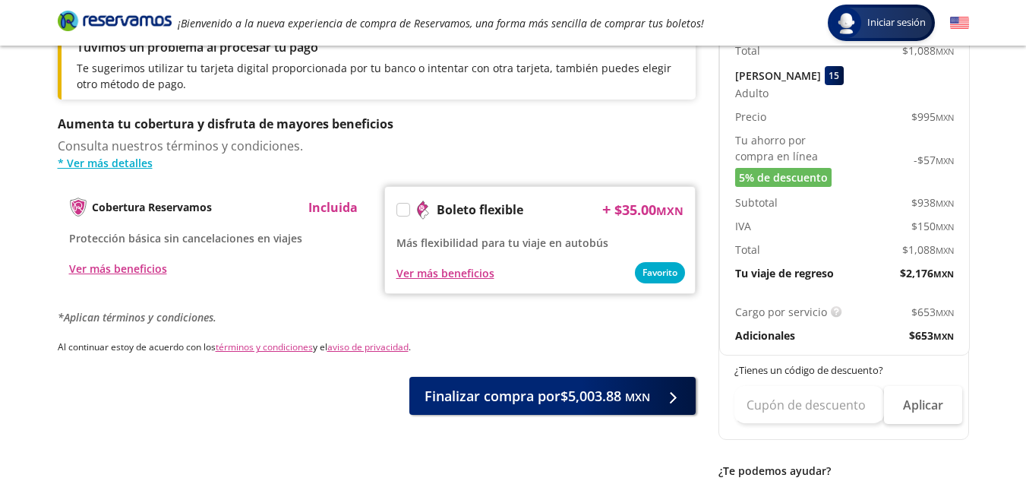
scroll to position [831, 0]
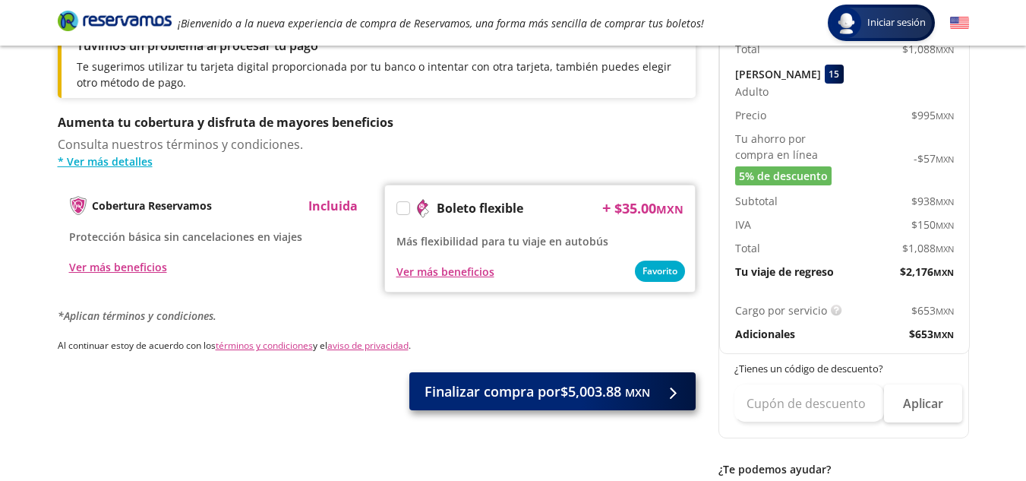
type input "[PERSON_NAME]"
click at [561, 381] on span "Finalizar compra por $5,003.88 MXN" at bounding box center [538, 391] width 226 height 21
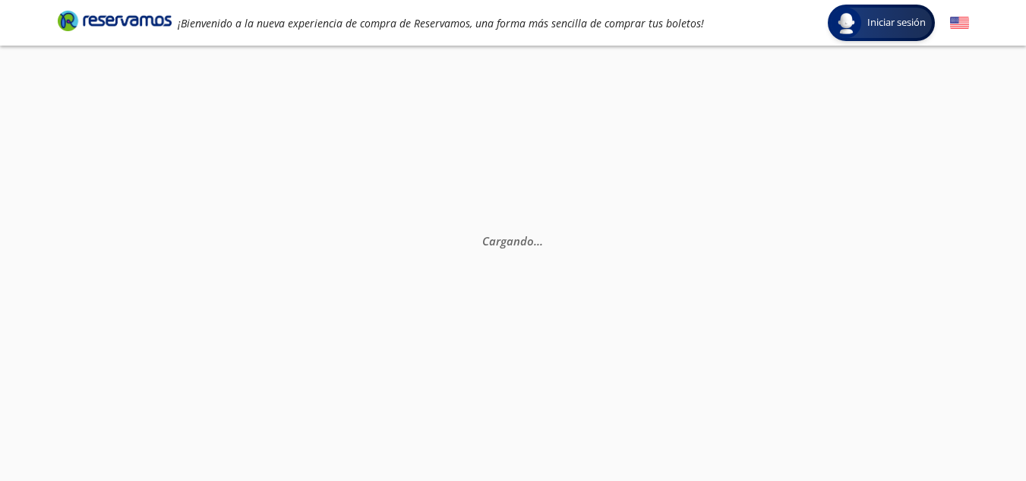
scroll to position [0, 0]
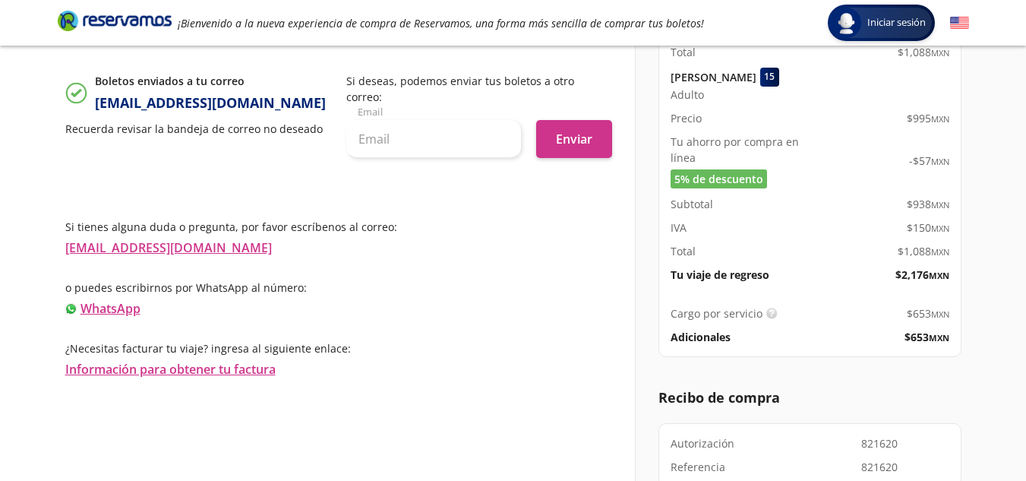
scroll to position [851, 0]
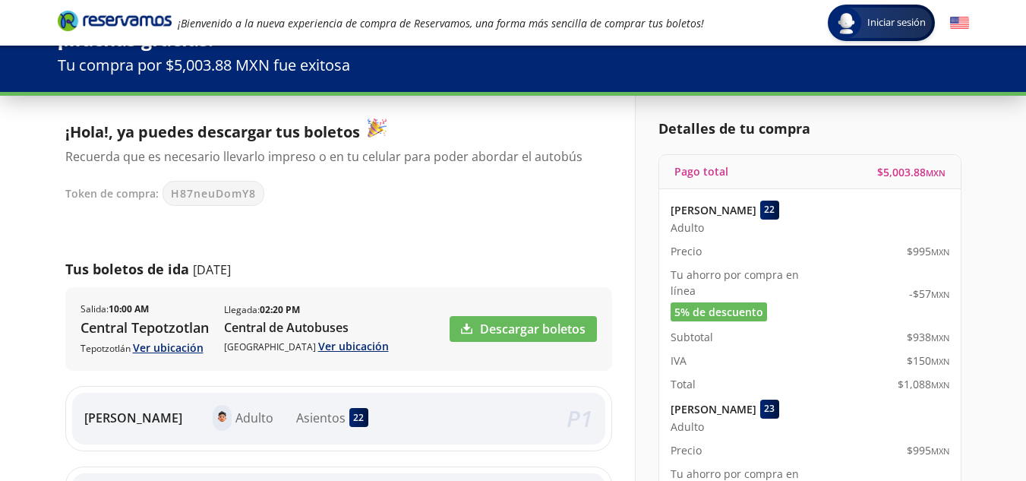
scroll to position [0, 0]
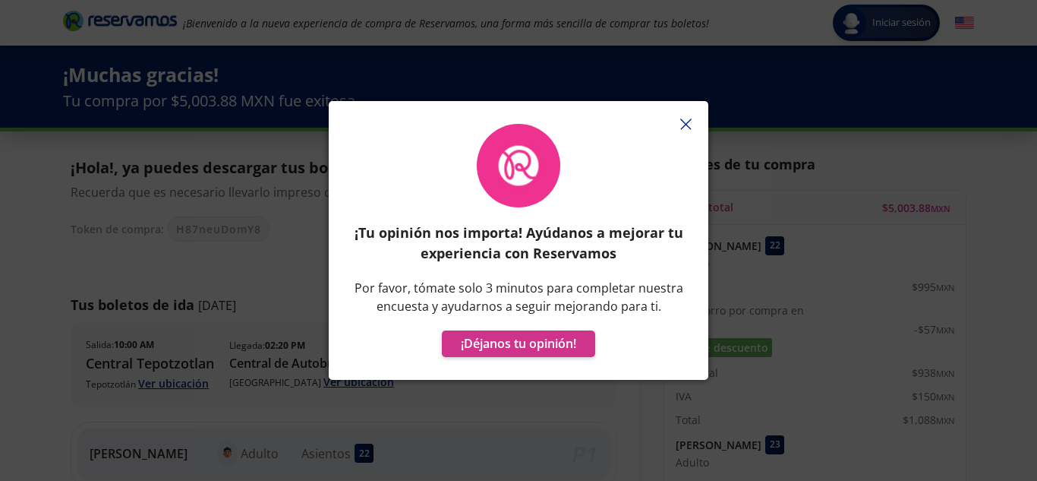
click at [687, 127] on icon "button" at bounding box center [685, 123] width 11 height 11
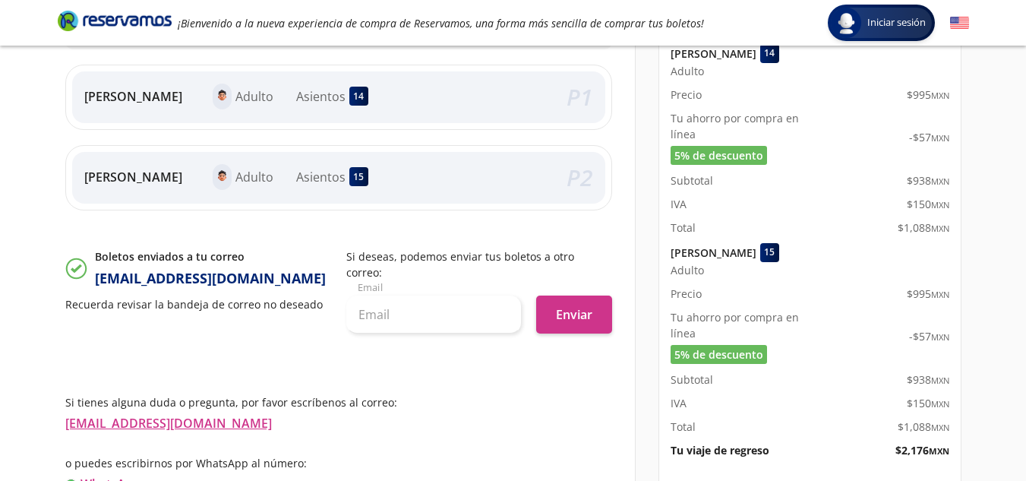
scroll to position [668, 0]
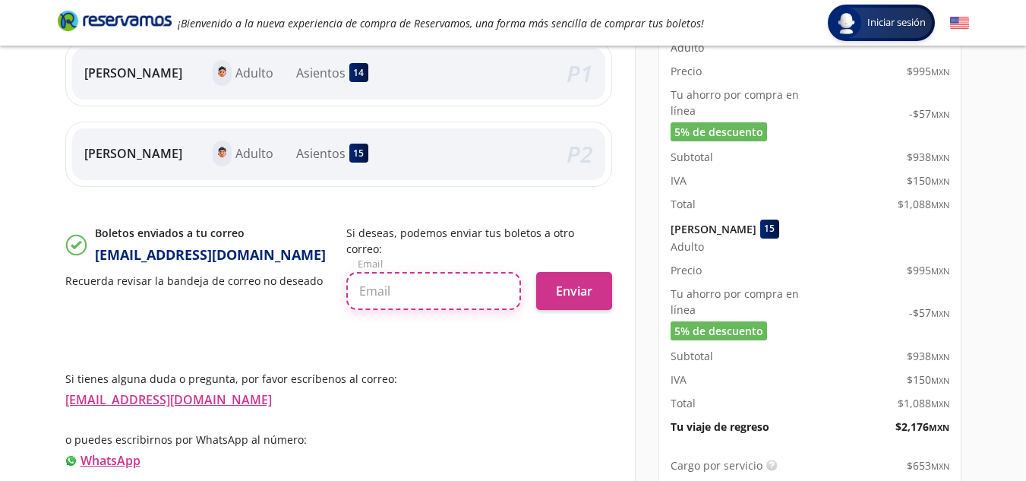
click at [475, 279] on input "text" at bounding box center [433, 291] width 175 height 38
type input "[EMAIL_ADDRESS][DOMAIN_NAME]"
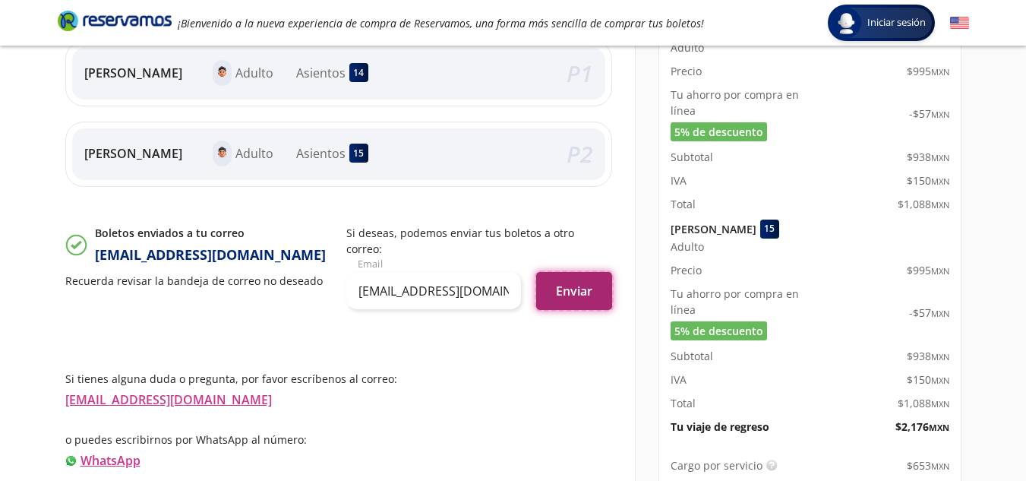
click at [545, 276] on button "Enviar" at bounding box center [574, 291] width 76 height 38
